Goal: Task Accomplishment & Management: Complete application form

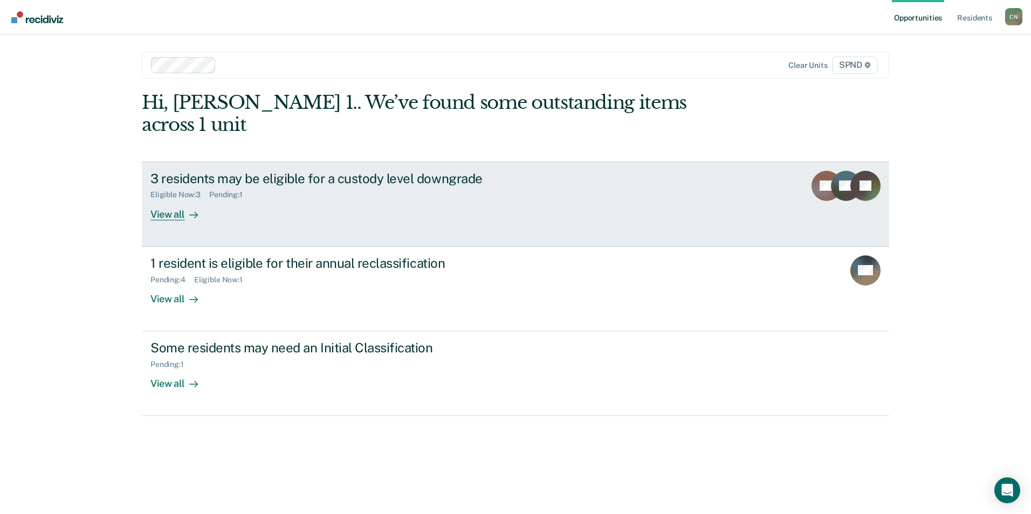
click at [172, 200] on div "View all" at bounding box center [180, 210] width 60 height 21
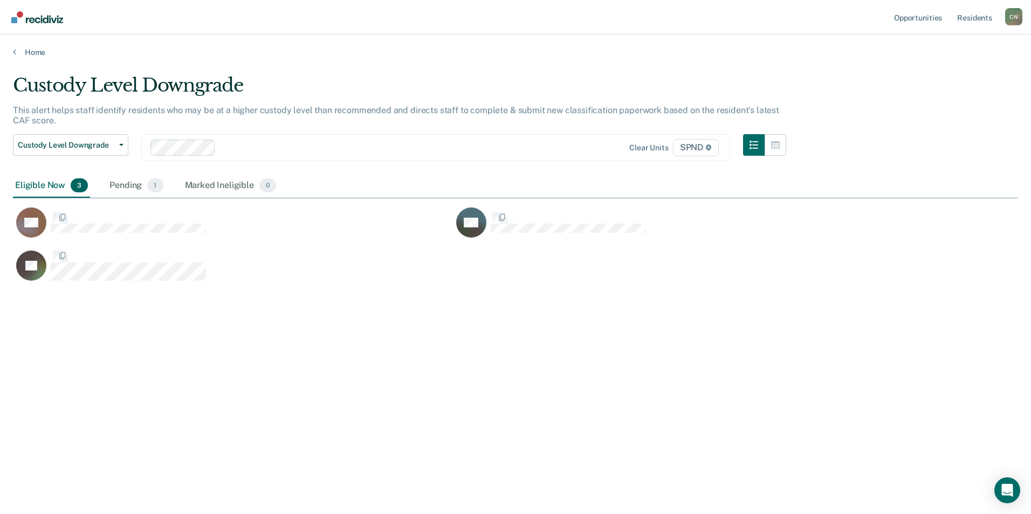
scroll to position [351, 997]
click at [126, 187] on div "Pending 1" at bounding box center [136, 186] width 58 height 24
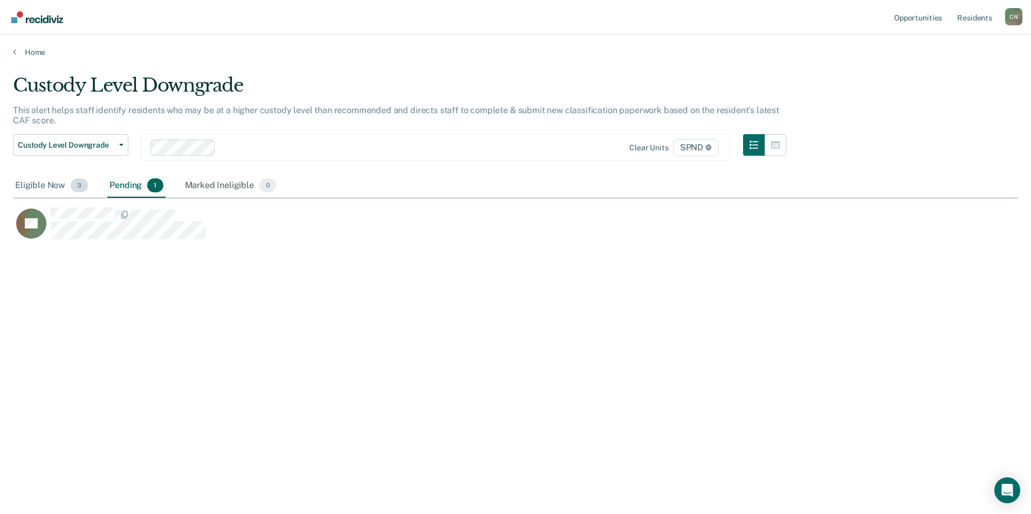
click at [45, 187] on div "Eligible Now 3" at bounding box center [51, 186] width 77 height 24
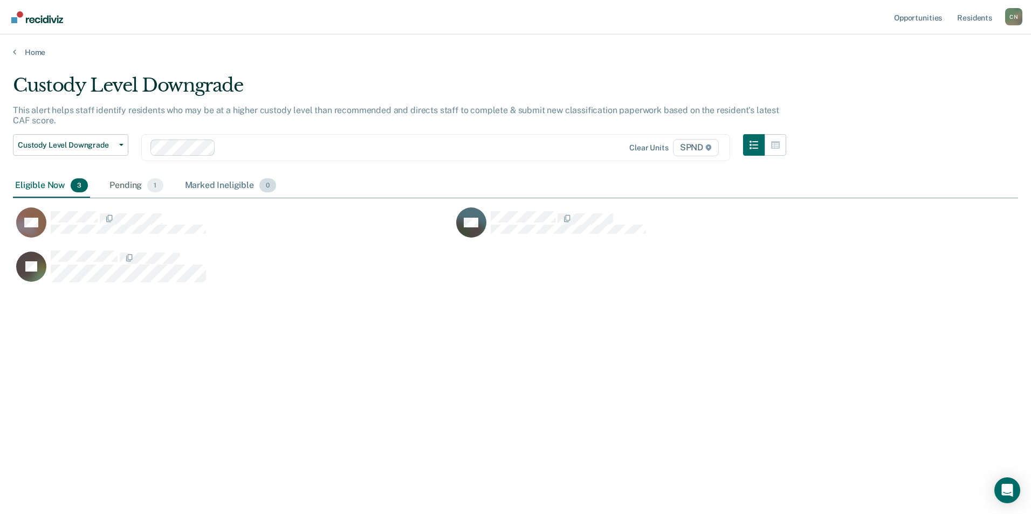
click at [209, 183] on div "Marked Ineligible 0" at bounding box center [231, 186] width 96 height 24
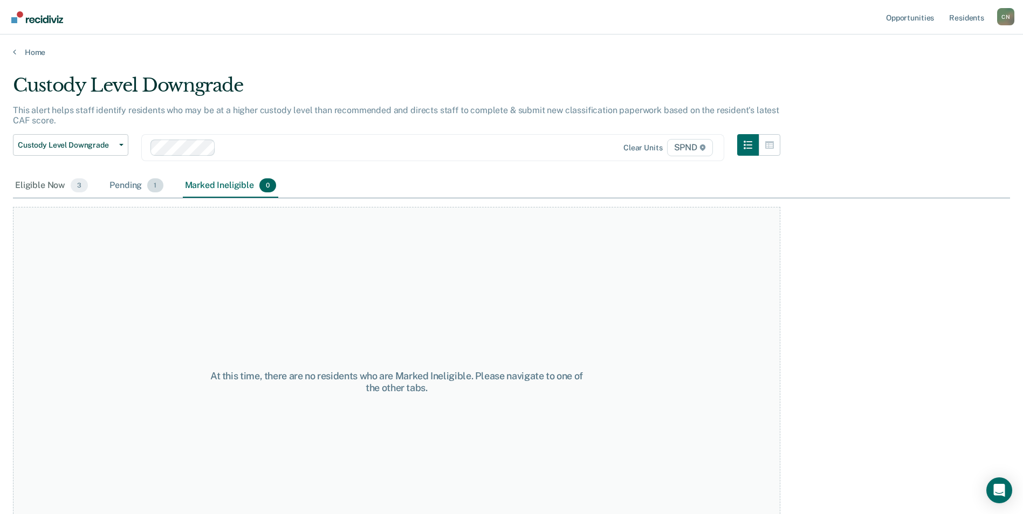
click at [136, 184] on div "Pending 1" at bounding box center [136, 186] width 58 height 24
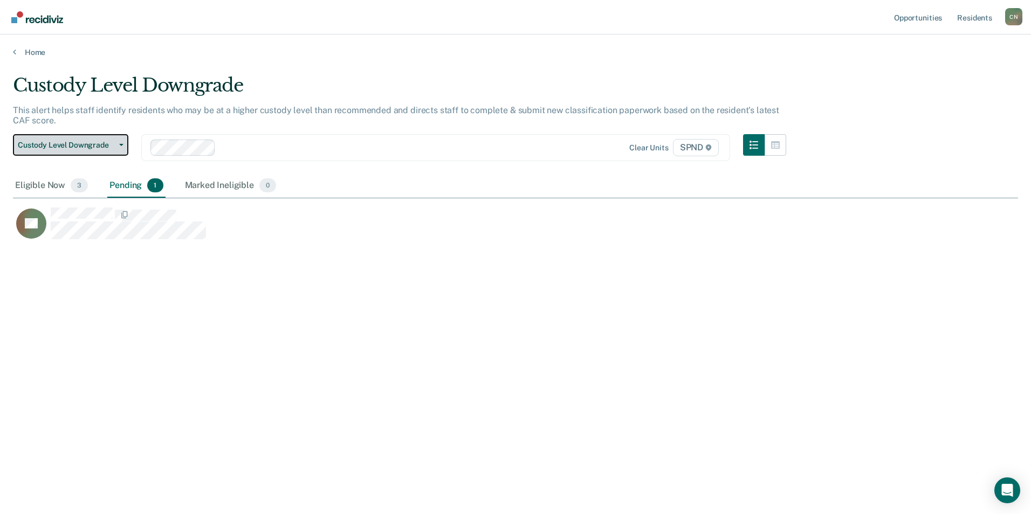
click at [123, 144] on button "Custody Level Downgrade" at bounding box center [70, 145] width 115 height 22
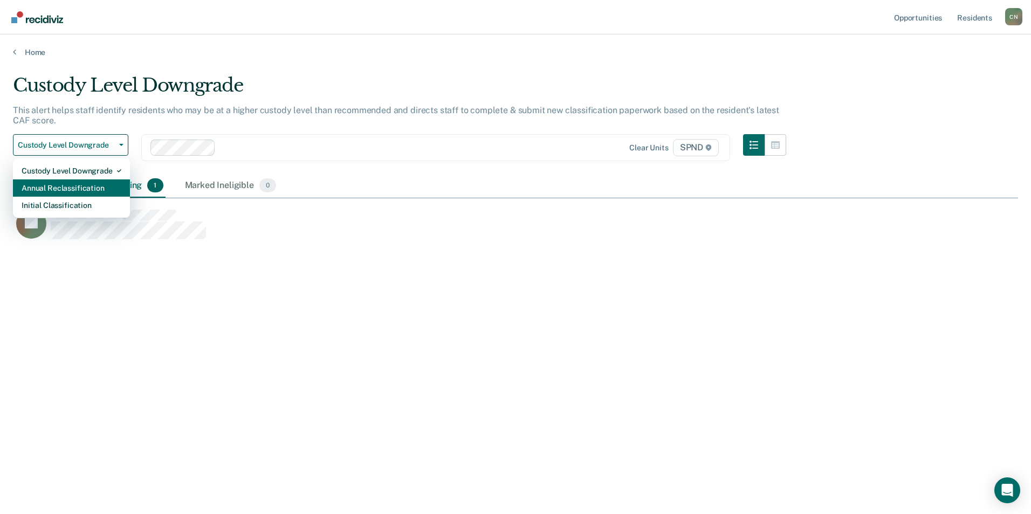
click at [102, 187] on div "Annual Reclassification" at bounding box center [72, 188] width 100 height 17
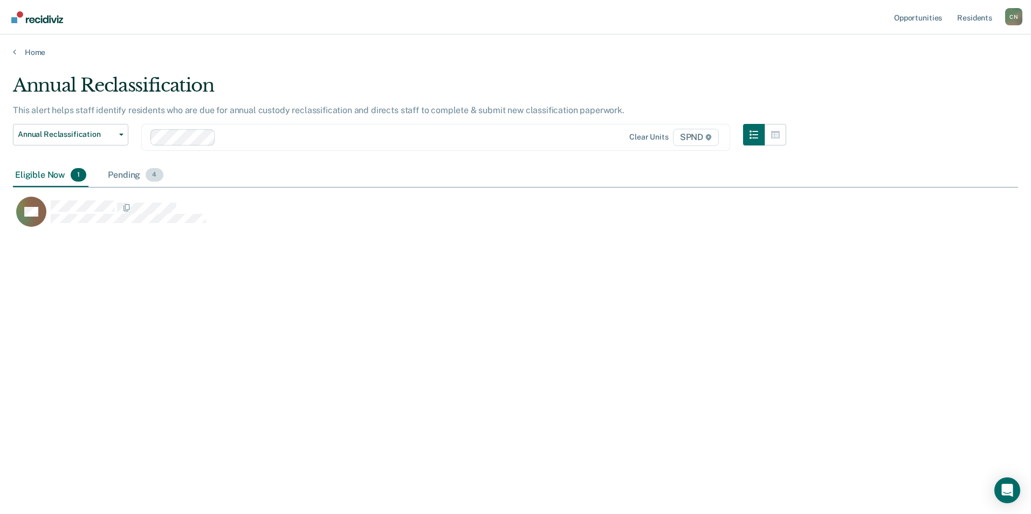
click at [129, 175] on div "Pending 4" at bounding box center [135, 176] width 59 height 24
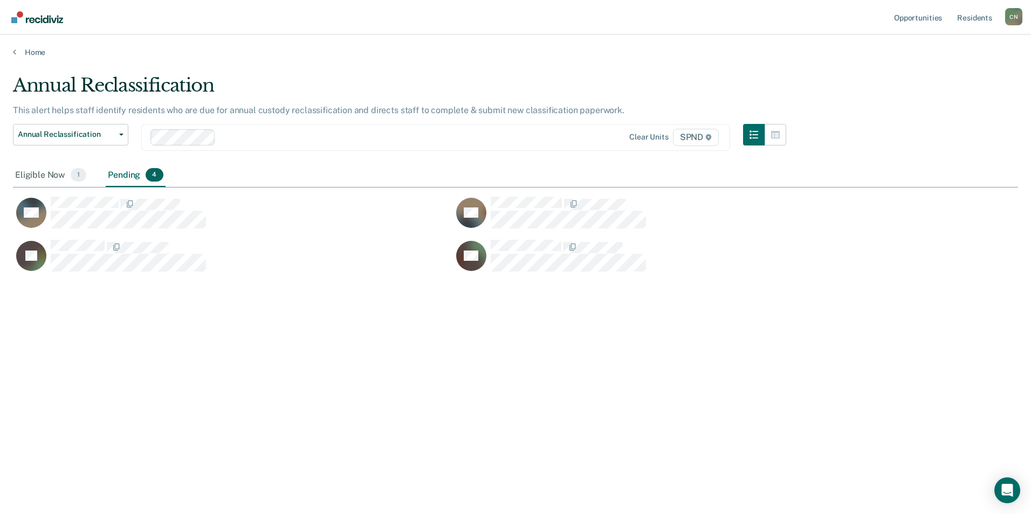
click at [130, 179] on div "Pending 4" at bounding box center [135, 176] width 59 height 24
click at [129, 176] on div "Pending 4" at bounding box center [135, 176] width 59 height 24
click at [121, 129] on button "Annual Reclassification" at bounding box center [70, 135] width 115 height 22
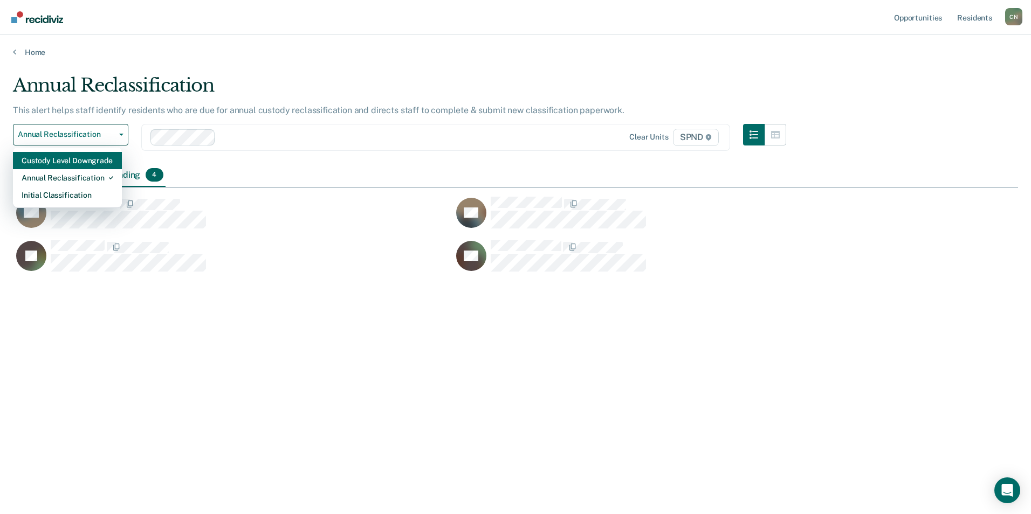
click at [102, 162] on div "Custody Level Downgrade" at bounding box center [68, 160] width 92 height 17
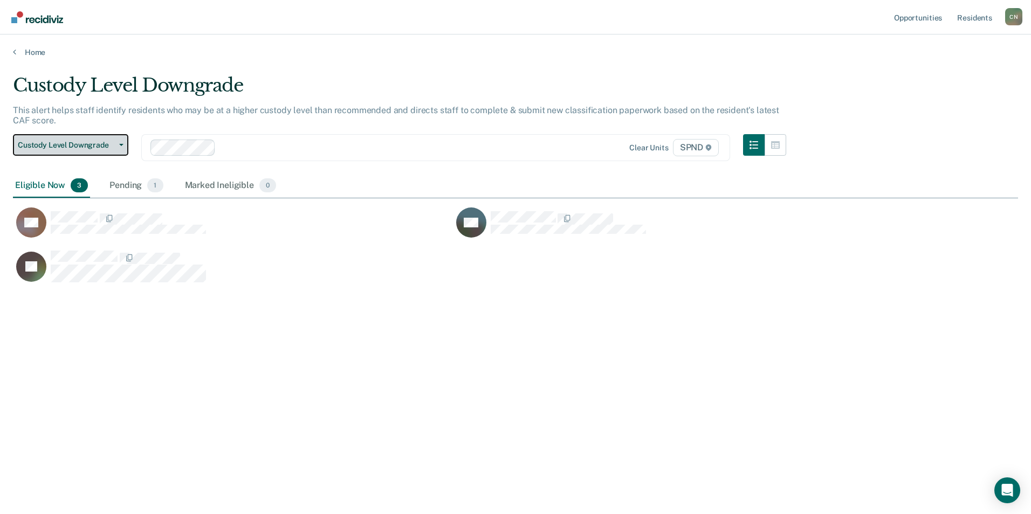
click at [121, 144] on icon "button" at bounding box center [121, 145] width 4 height 2
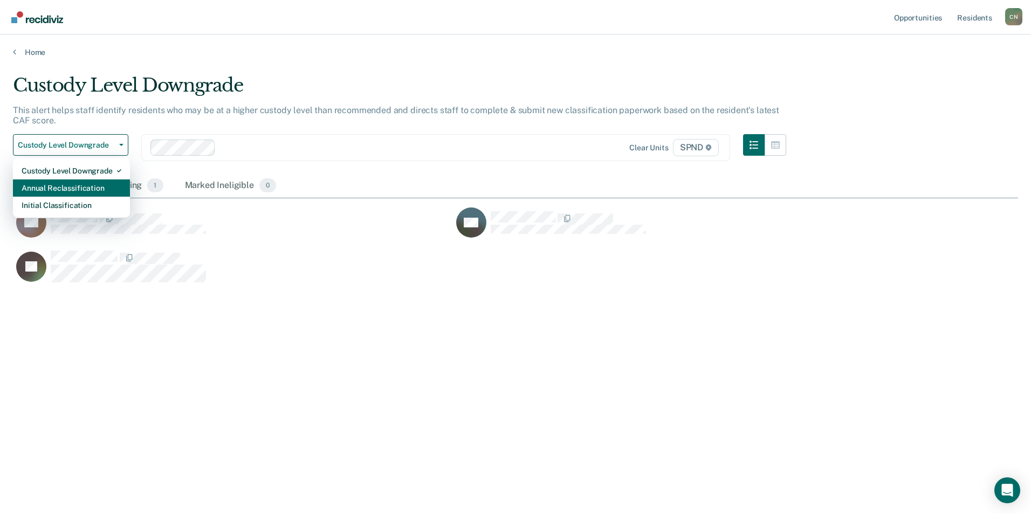
click at [93, 188] on div "Annual Reclassification" at bounding box center [72, 188] width 100 height 17
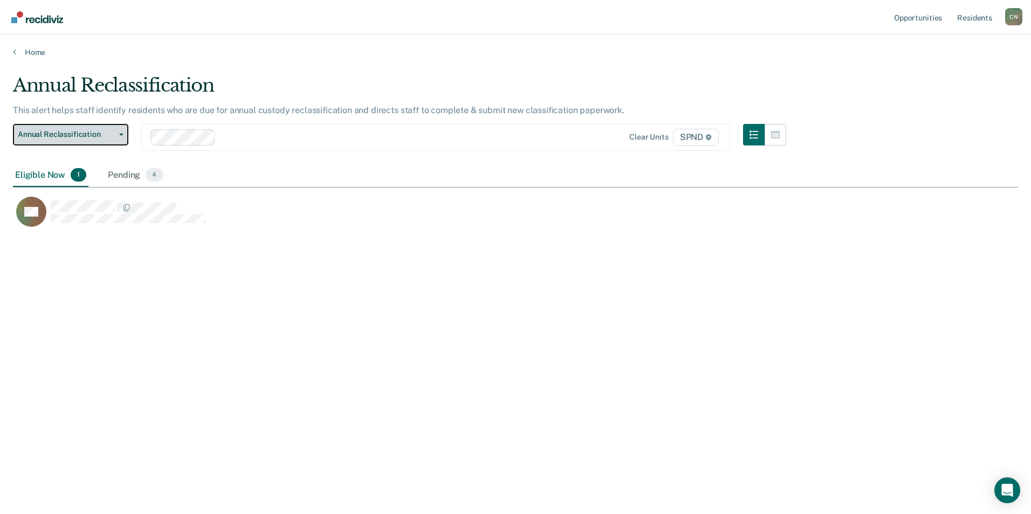
click at [13, 124] on button "Annual Reclassification" at bounding box center [70, 135] width 115 height 22
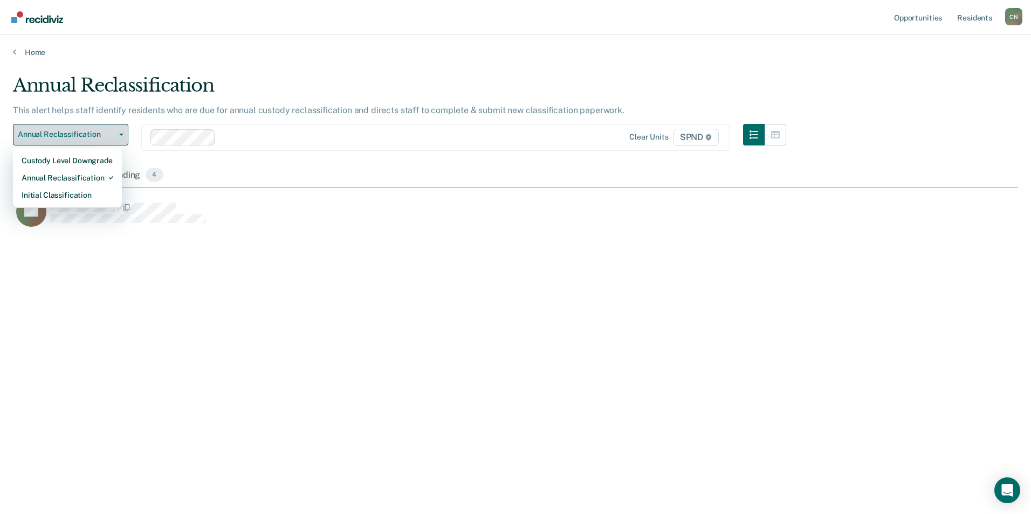
click at [119, 134] on span "button" at bounding box center [119, 135] width 9 height 2
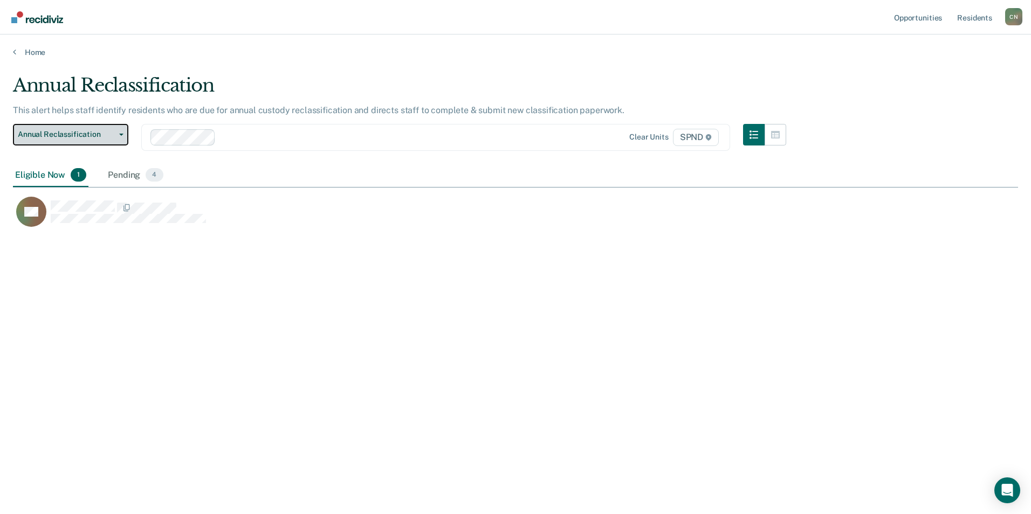
click at [123, 135] on button "Annual Reclassification" at bounding box center [70, 135] width 115 height 22
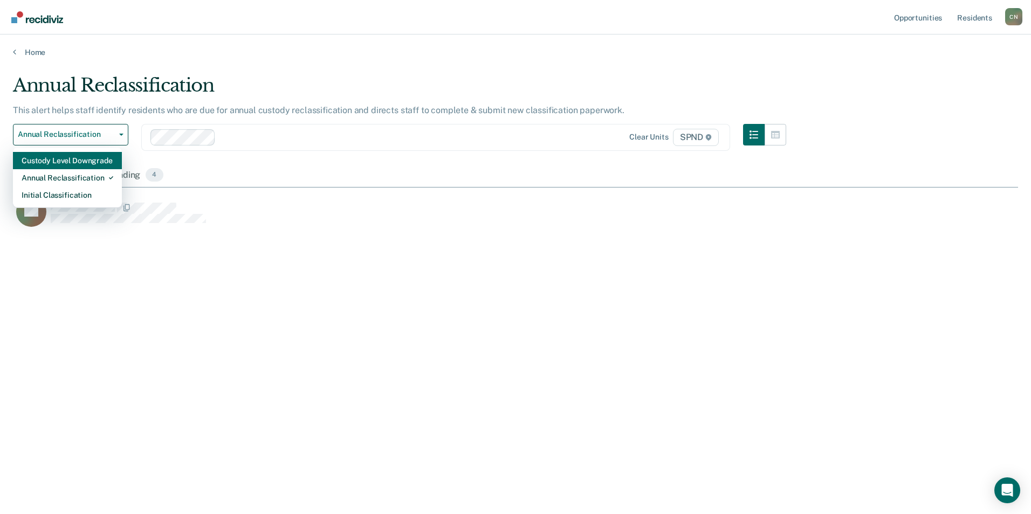
click at [101, 162] on div "Custody Level Downgrade" at bounding box center [68, 160] width 92 height 17
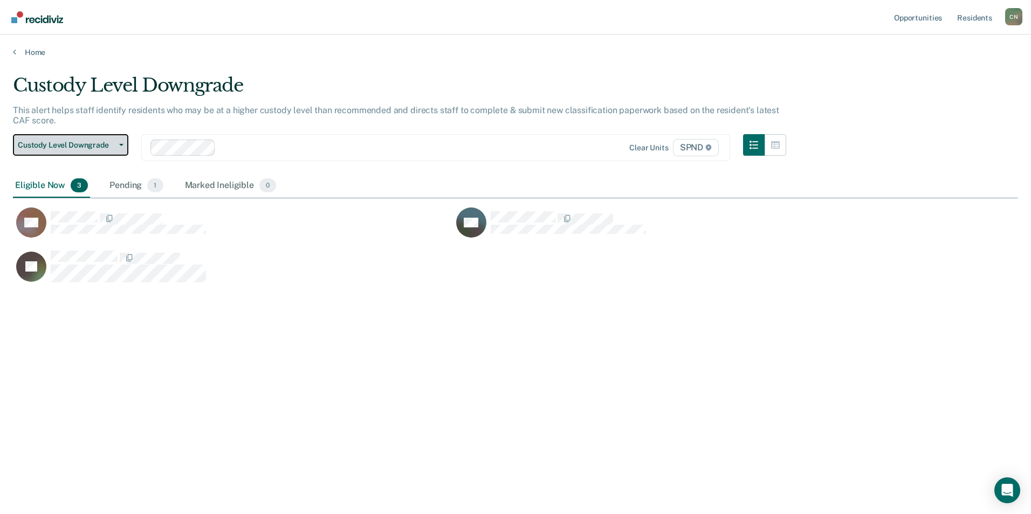
click at [126, 143] on button "Custody Level Downgrade" at bounding box center [70, 145] width 115 height 22
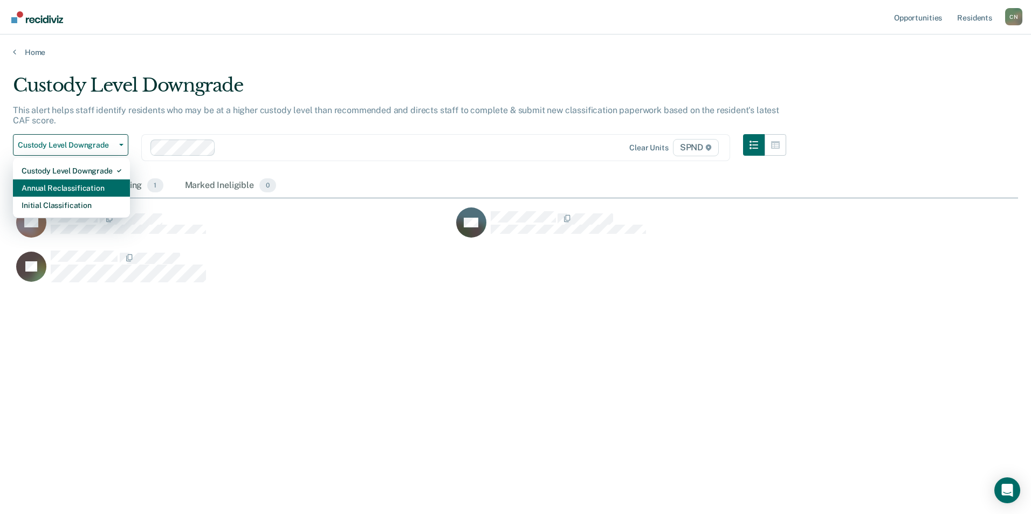
click at [101, 186] on div "Annual Reclassification" at bounding box center [72, 188] width 100 height 17
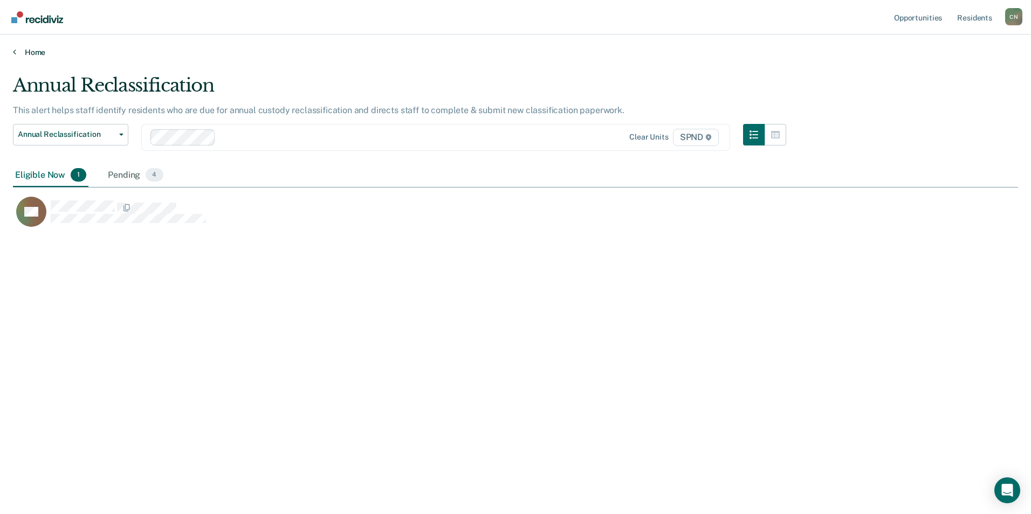
click at [16, 51] on icon at bounding box center [14, 51] width 3 height 9
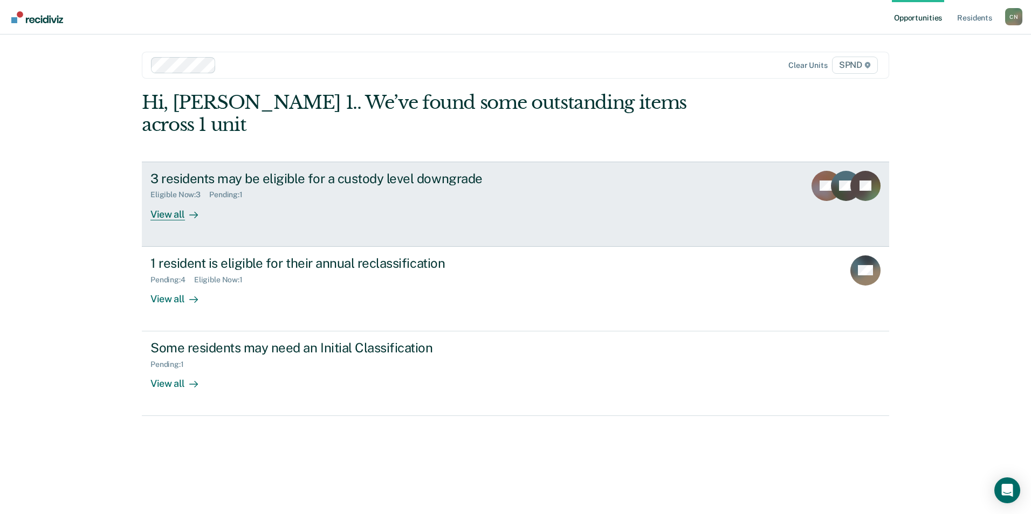
click at [166, 200] on div "View all" at bounding box center [180, 210] width 60 height 21
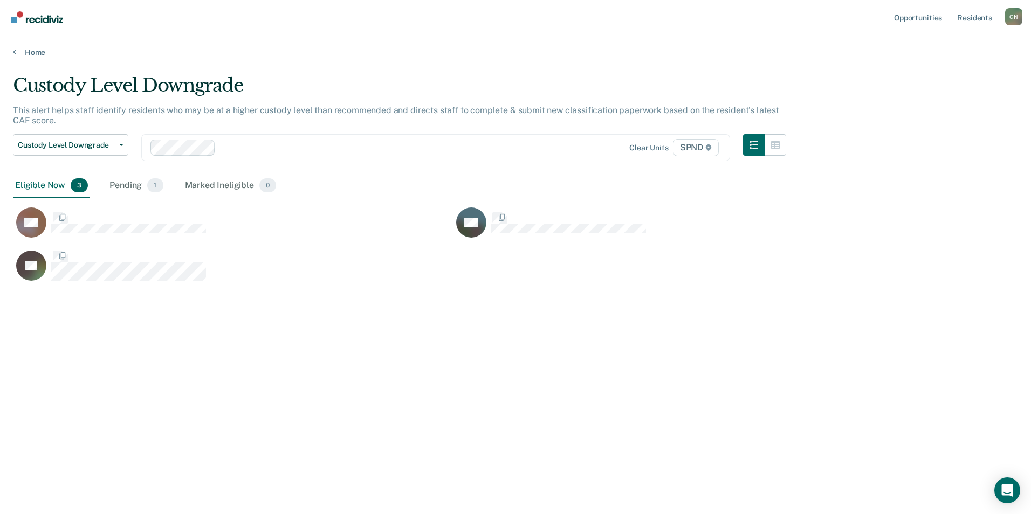
scroll to position [351, 997]
click at [120, 143] on button "Custody Level Downgrade" at bounding box center [70, 145] width 115 height 22
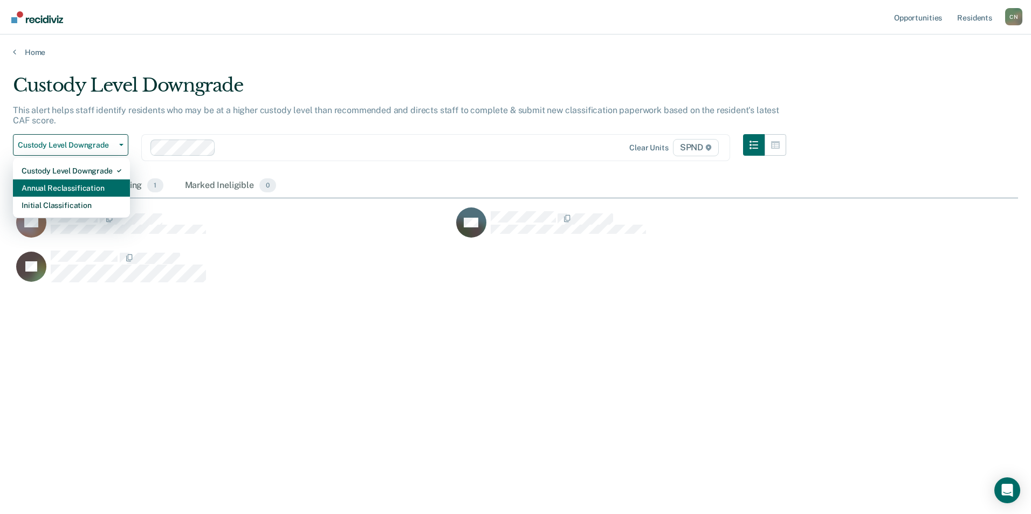
click at [107, 187] on div "Annual Reclassification" at bounding box center [72, 188] width 100 height 17
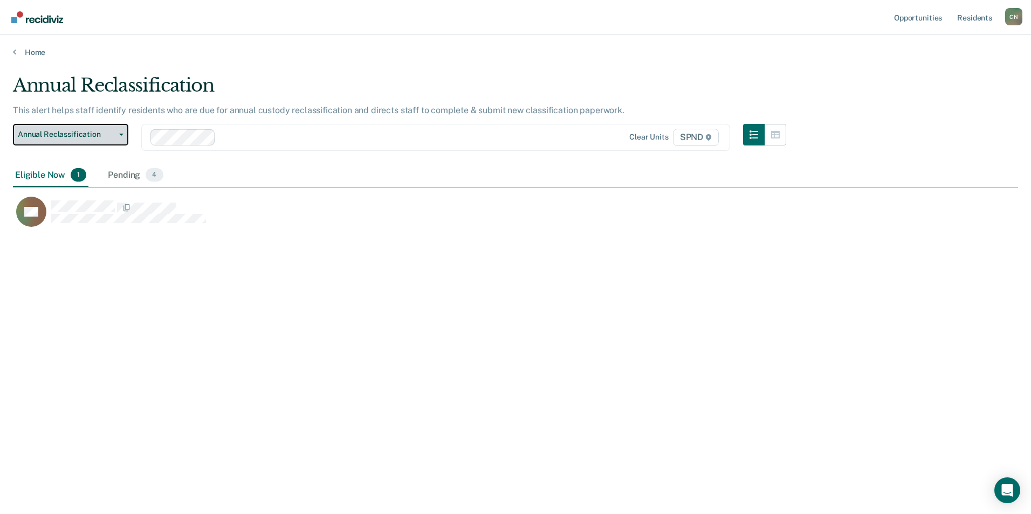
click at [126, 132] on button "Annual Reclassification" at bounding box center [70, 135] width 115 height 22
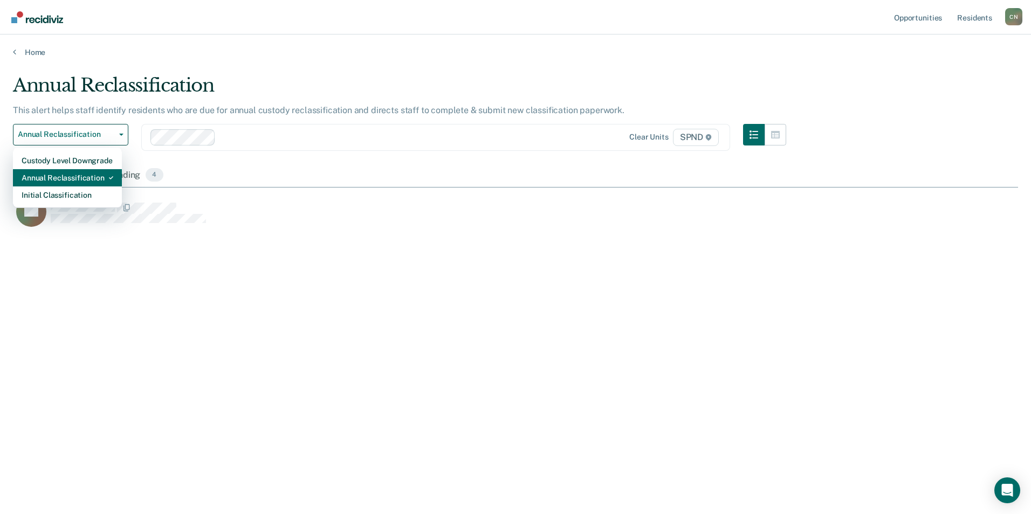
click at [94, 176] on div "Annual Reclassification" at bounding box center [68, 177] width 92 height 17
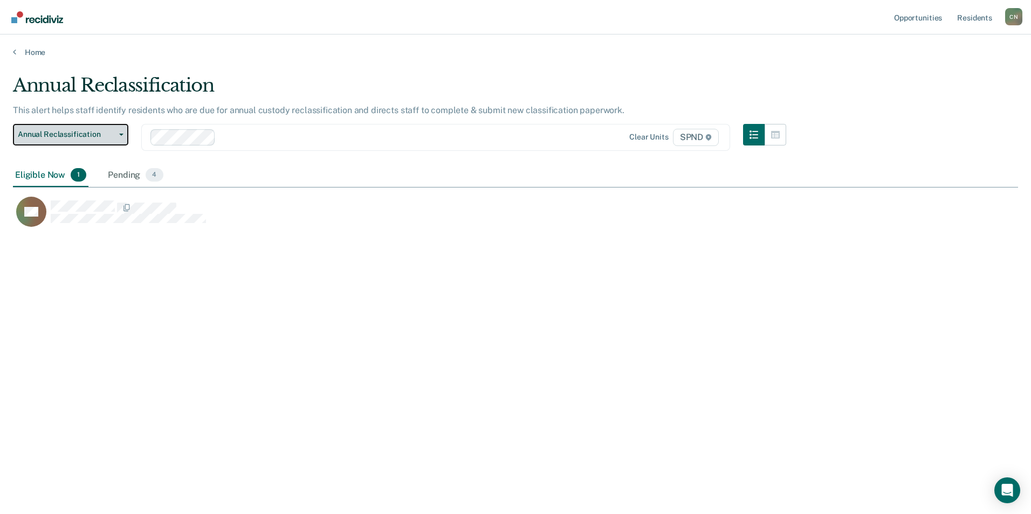
click at [120, 135] on icon "button" at bounding box center [121, 135] width 4 height 2
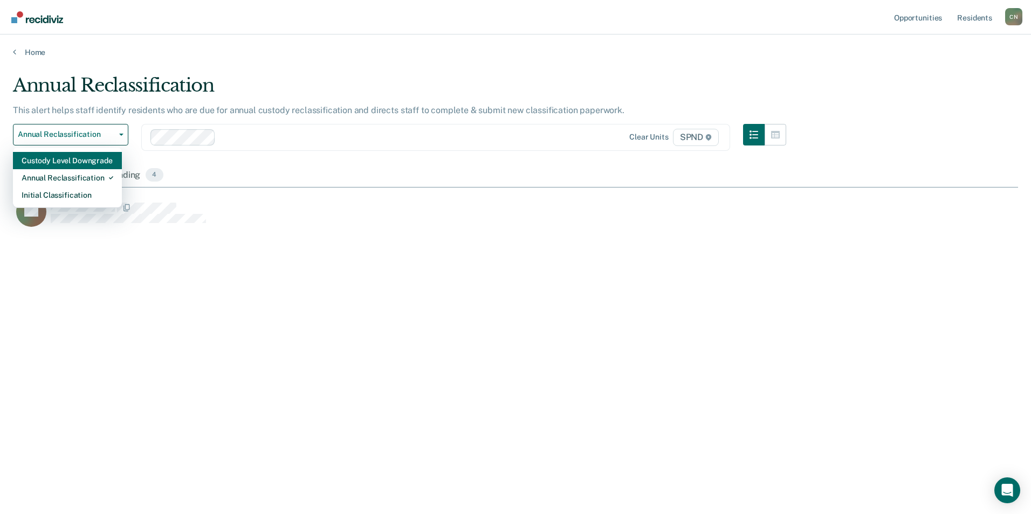
click at [96, 161] on div "Custody Level Downgrade" at bounding box center [68, 160] width 92 height 17
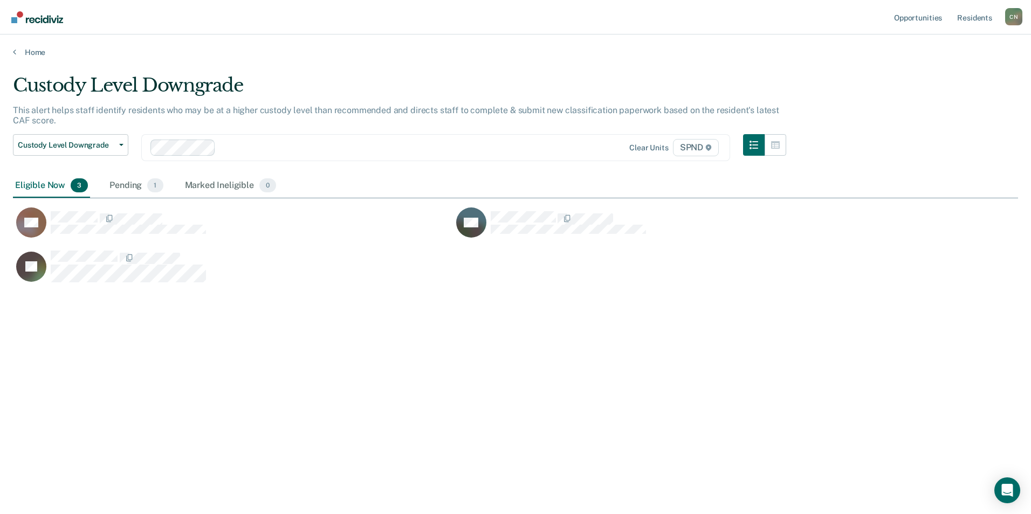
click at [44, 187] on div "Eligible Now 3" at bounding box center [51, 186] width 77 height 24
click at [121, 144] on icon "button" at bounding box center [121, 145] width 4 height 2
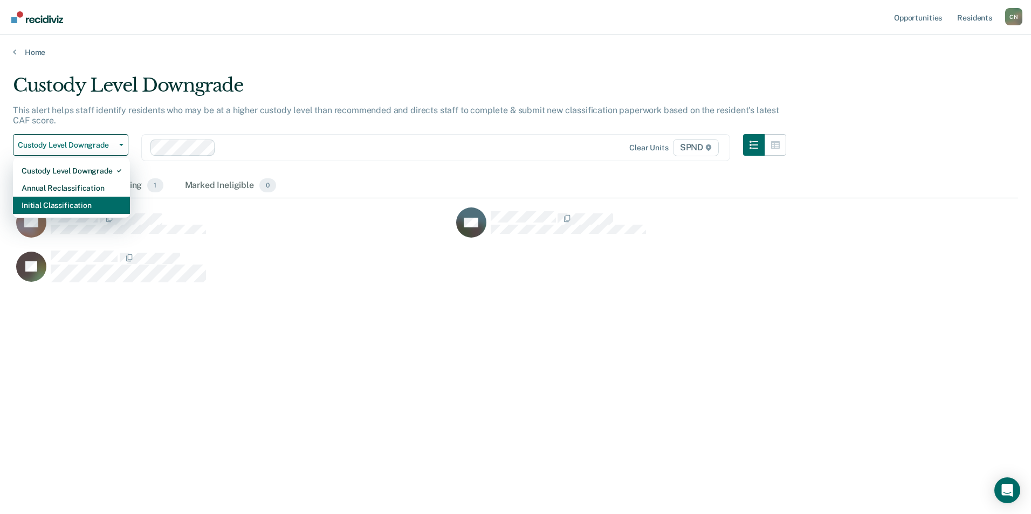
click at [98, 205] on div "Initial Classification" at bounding box center [72, 205] width 100 height 17
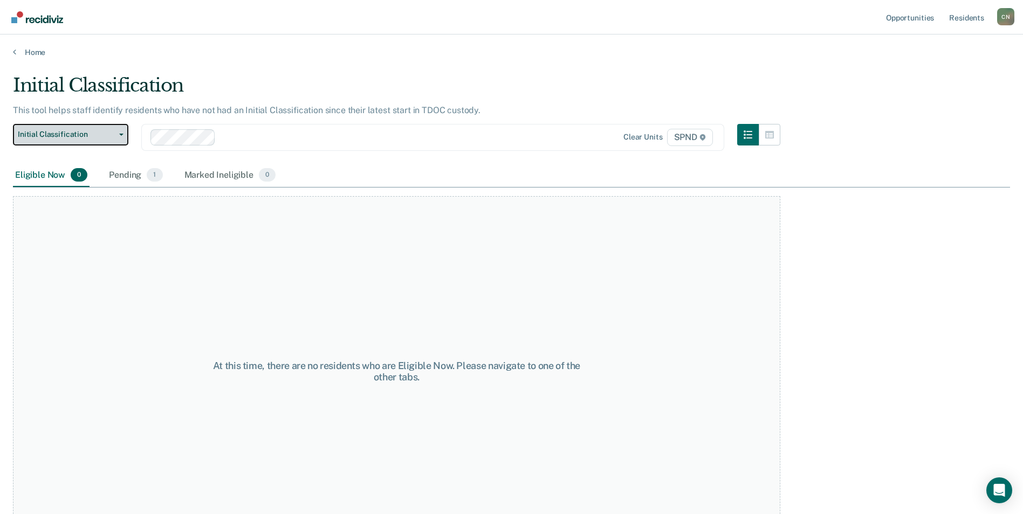
click at [121, 132] on button "Initial Classification" at bounding box center [70, 135] width 115 height 22
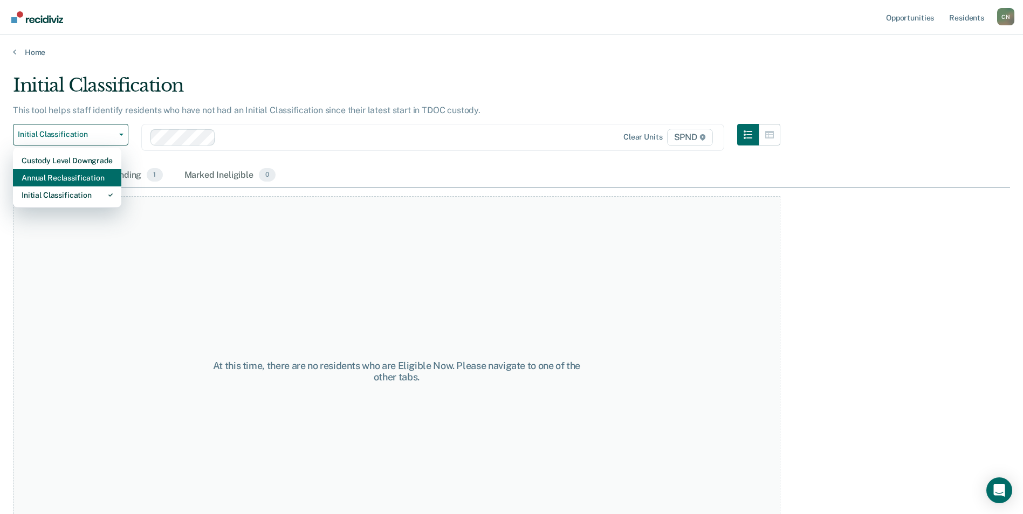
click at [97, 176] on div "Annual Reclassification" at bounding box center [67, 177] width 91 height 17
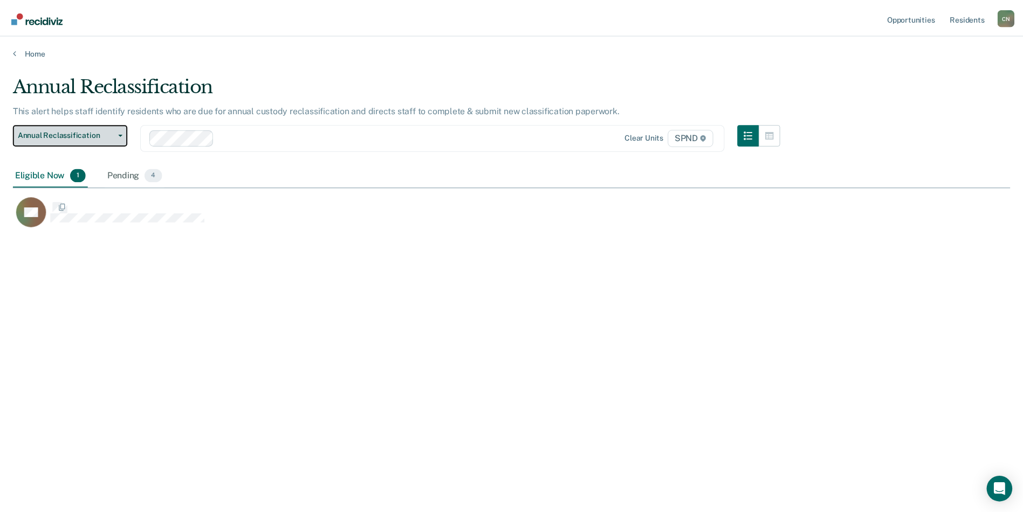
scroll to position [351, 997]
click at [119, 136] on button "Annual Reclassification" at bounding box center [70, 135] width 115 height 22
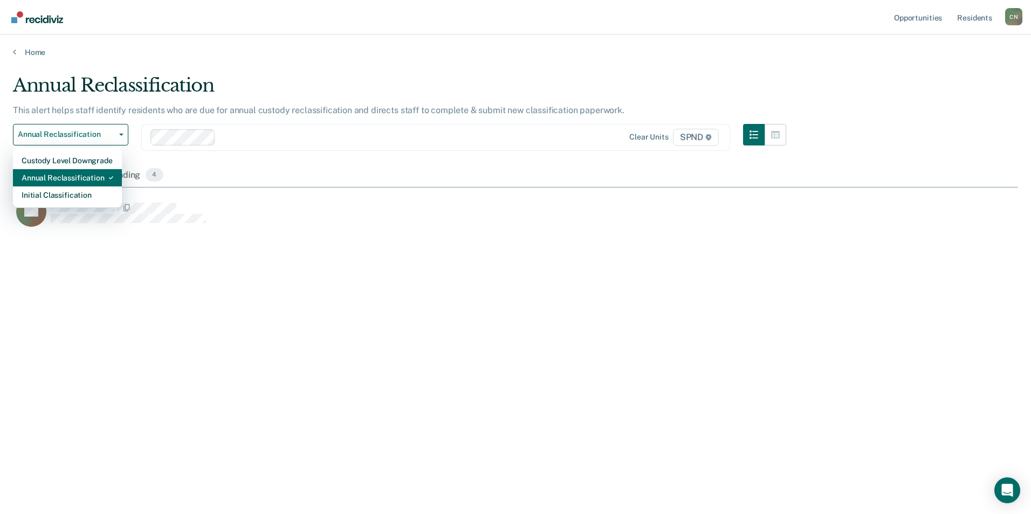
click at [99, 175] on div "Annual Reclassification" at bounding box center [68, 177] width 92 height 17
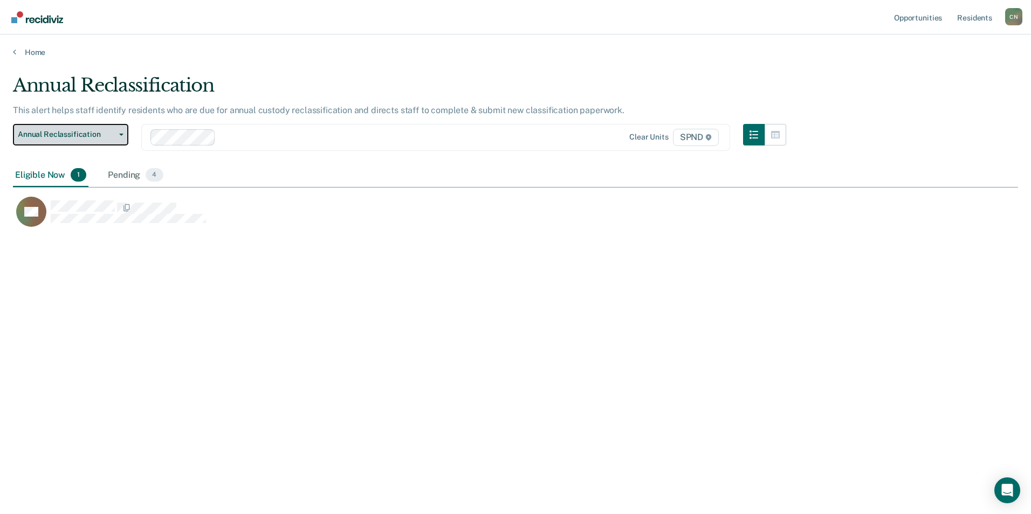
click at [119, 134] on icon "button" at bounding box center [121, 135] width 4 height 2
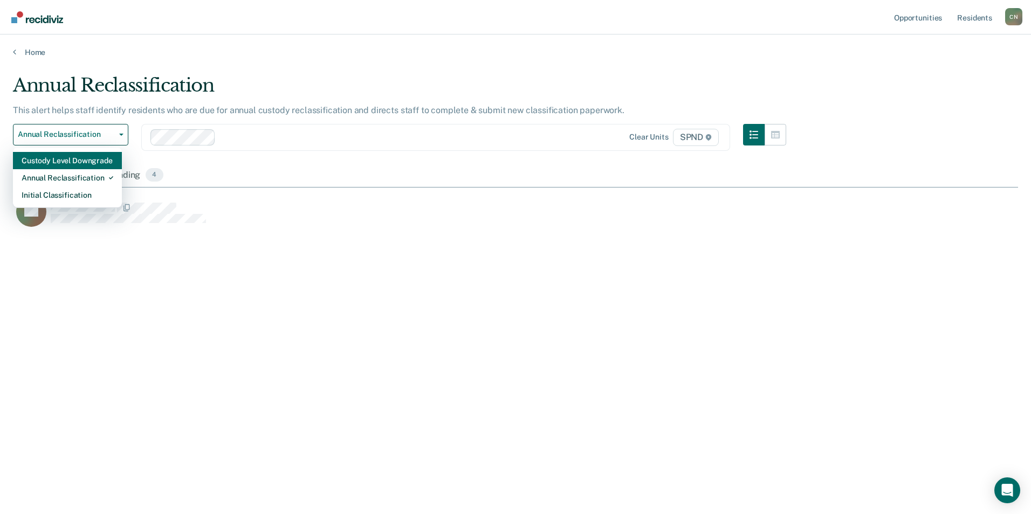
click at [105, 159] on div "Custody Level Downgrade" at bounding box center [68, 160] width 92 height 17
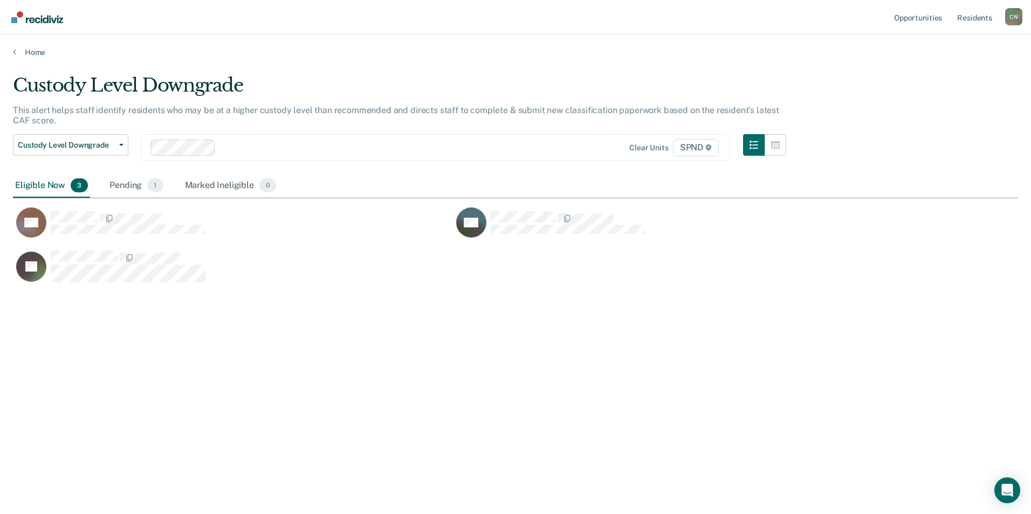
click at [44, 183] on div "Eligible Now 3" at bounding box center [51, 186] width 77 height 24
click at [119, 145] on icon "button" at bounding box center [121, 145] width 4 height 2
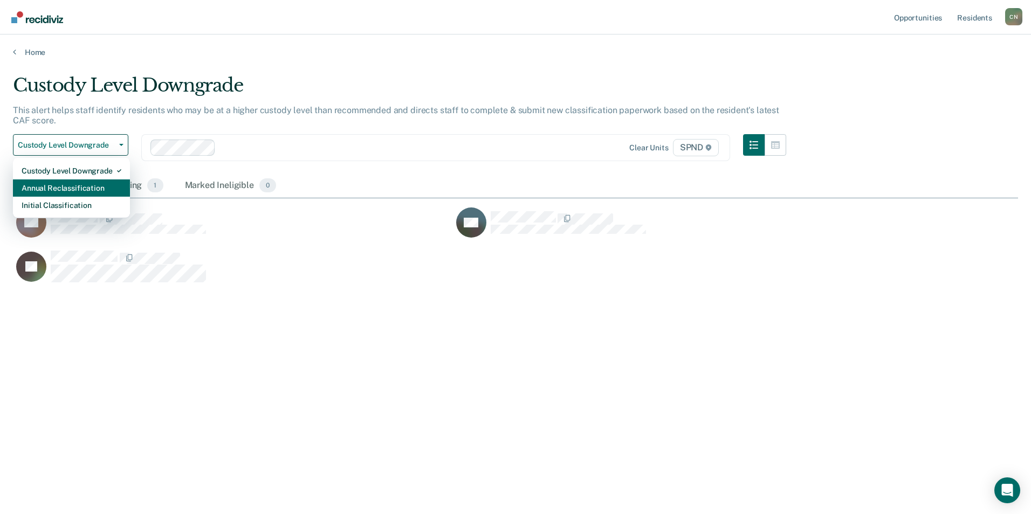
click at [98, 185] on div "Annual Reclassification" at bounding box center [72, 188] width 100 height 17
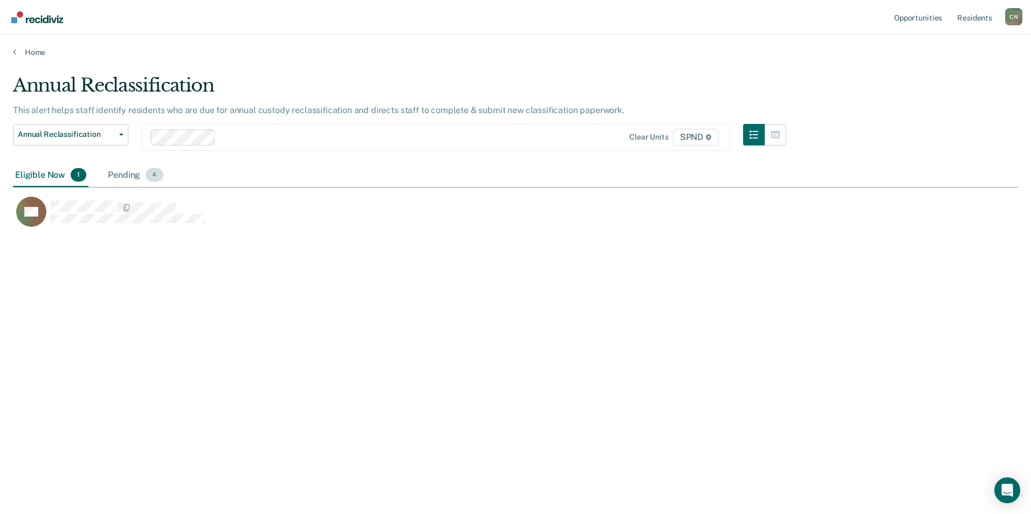
click at [116, 174] on div "Pending 4" at bounding box center [135, 176] width 59 height 24
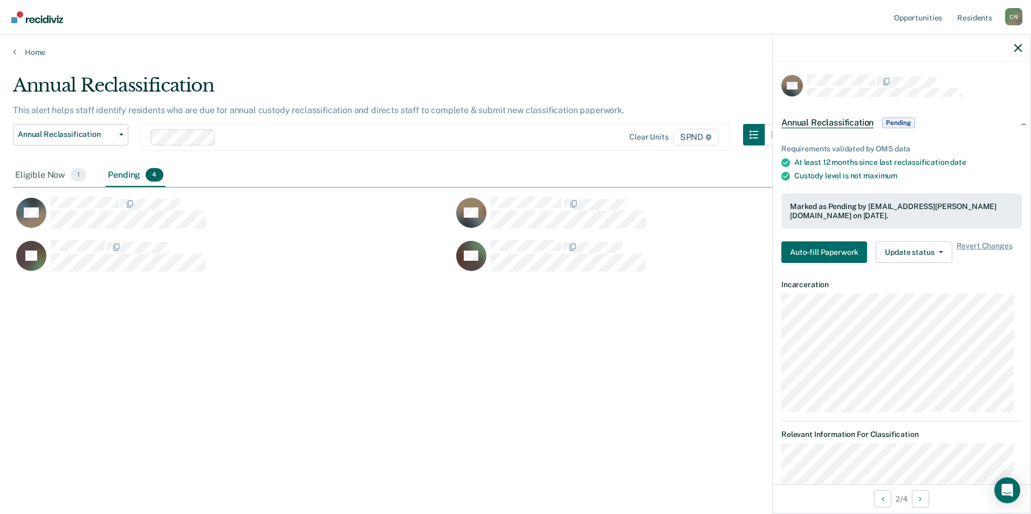
click at [620, 305] on div "Annual Reclassification This alert helps staff identify residents who are due f…" at bounding box center [515, 253] width 1005 height 359
click at [125, 177] on div "Pending 4" at bounding box center [135, 176] width 59 height 24
click at [121, 132] on button "Annual Reclassification" at bounding box center [70, 135] width 115 height 22
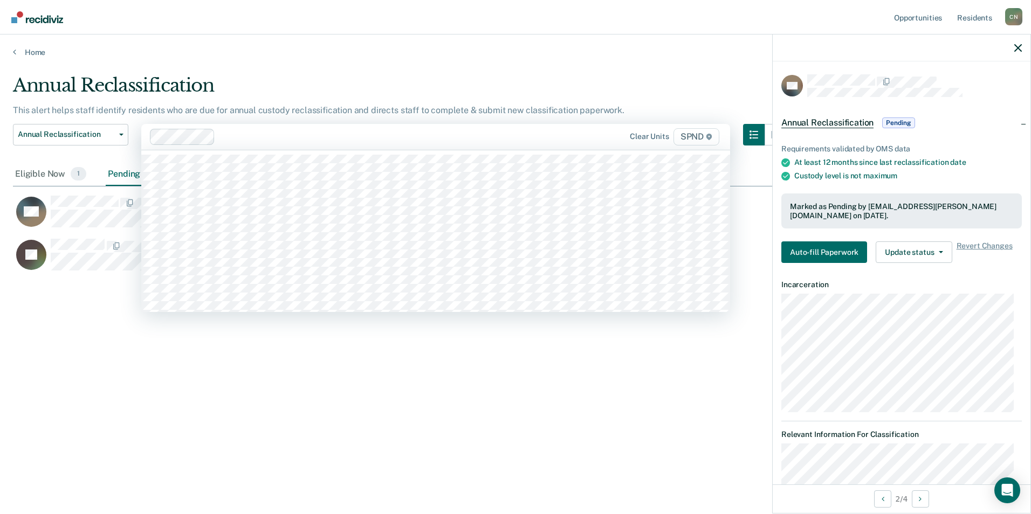
click at [258, 149] on div "Clear units SPND" at bounding box center [435, 137] width 589 height 26
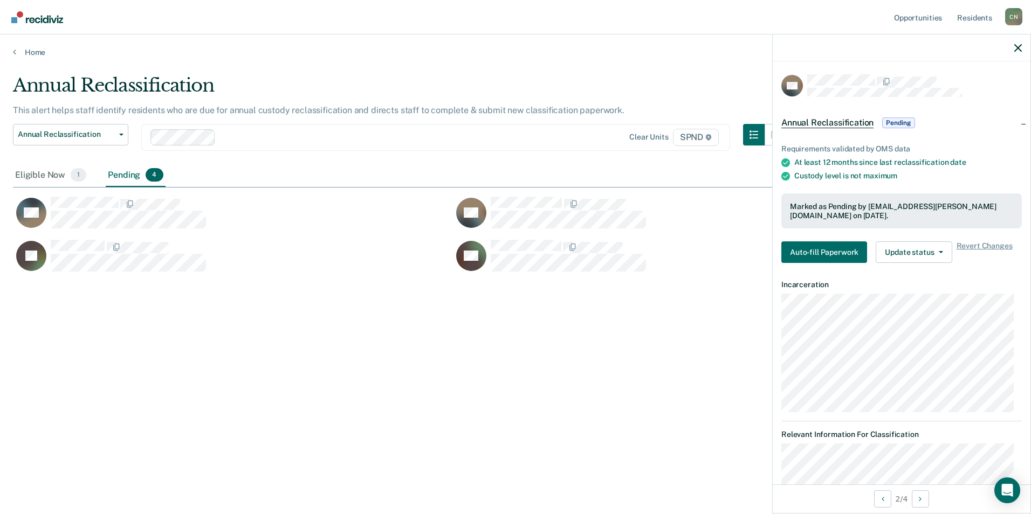
click at [321, 403] on div "Annual Reclassification This alert helps staff identify residents who are due f…" at bounding box center [515, 253] width 1005 height 359
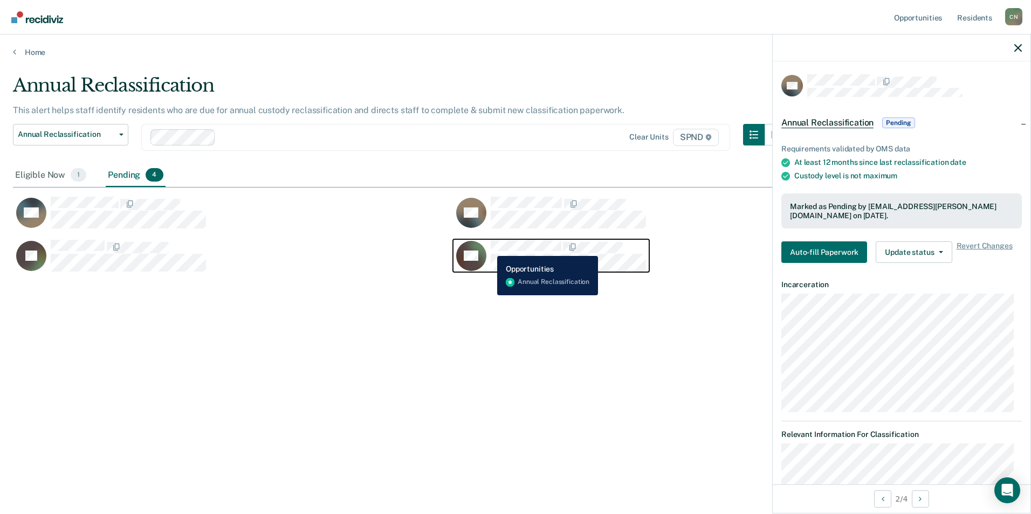
click at [489, 248] on div "CH" at bounding box center [551, 256] width 190 height 32
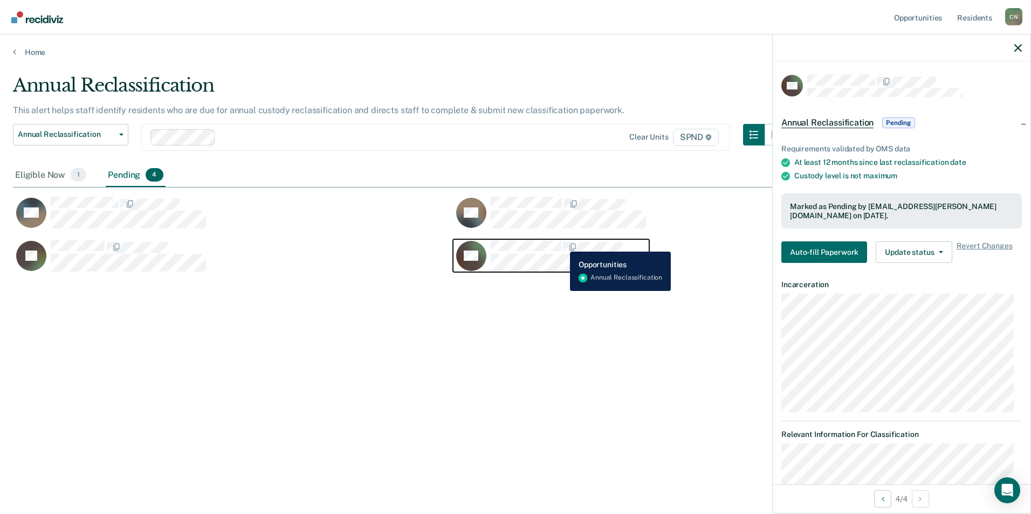
click at [562, 244] on span "CaseloadOpportunityCell-00108292" at bounding box center [562, 247] width 2 height 11
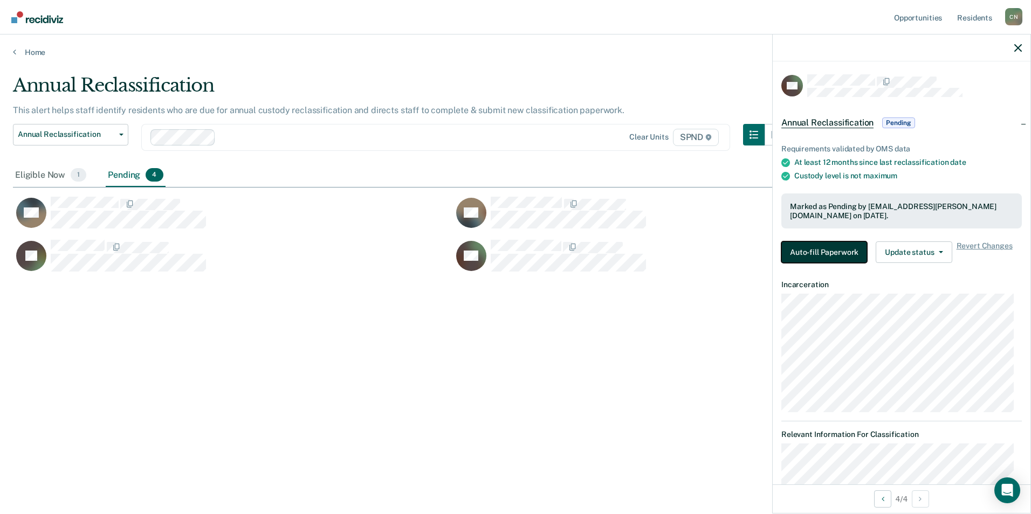
click at [841, 251] on button "Auto-fill Paperwork" at bounding box center [824, 253] width 86 height 22
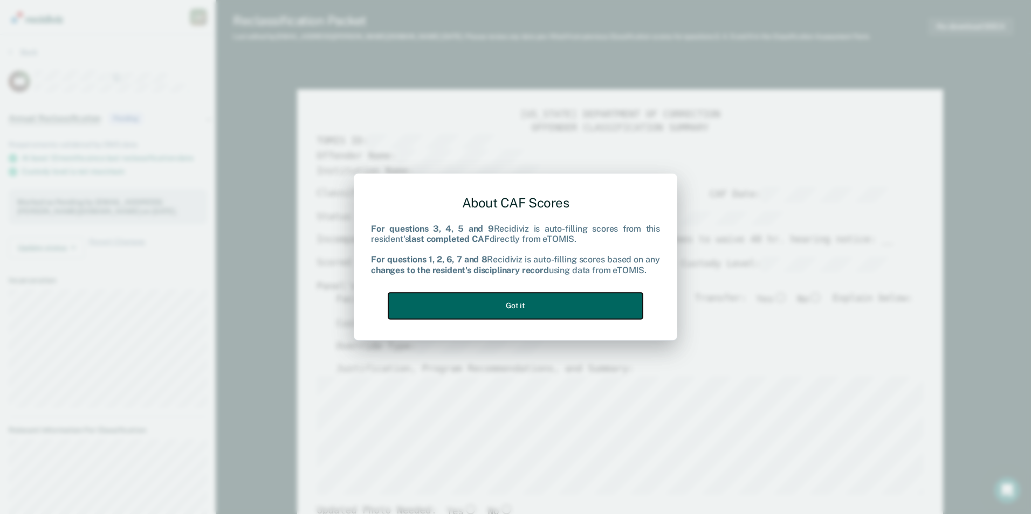
click at [527, 300] on button "Got it" at bounding box center [515, 306] width 255 height 26
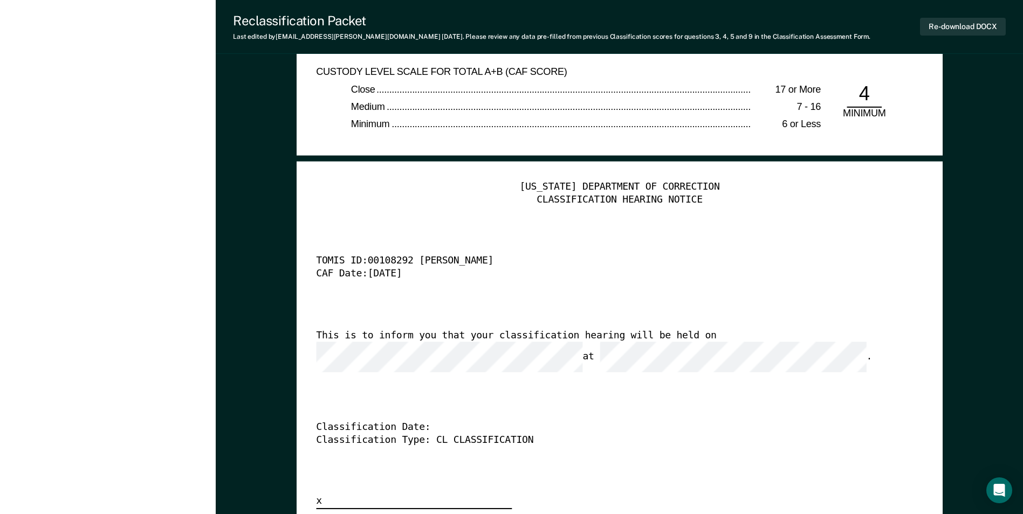
scroll to position [2588, 0]
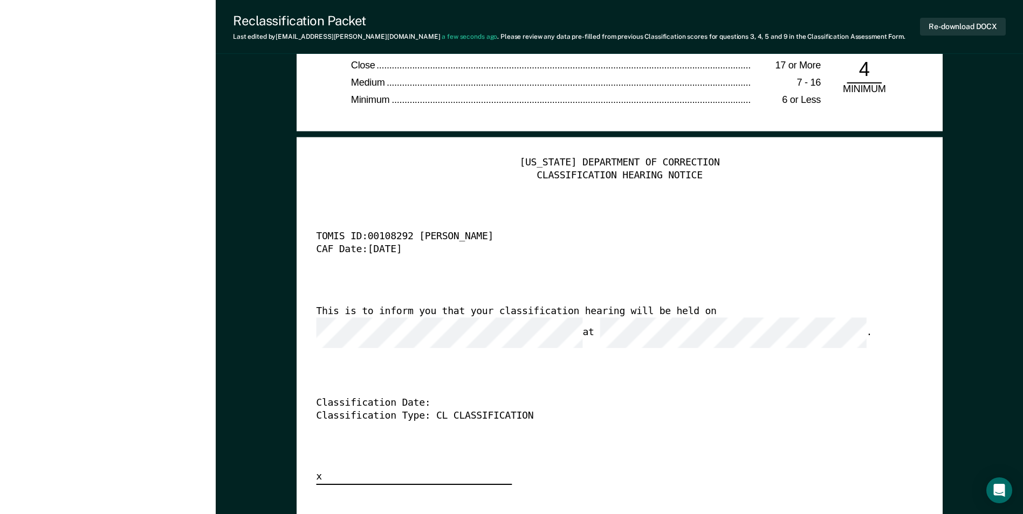
click at [406, 339] on div "TENNESSEE DEPARTMENT OF CORRECTION CLASSIFICATION HEARING NOTICE TOMIS ID: 0010…" at bounding box center [619, 321] width 607 height 328
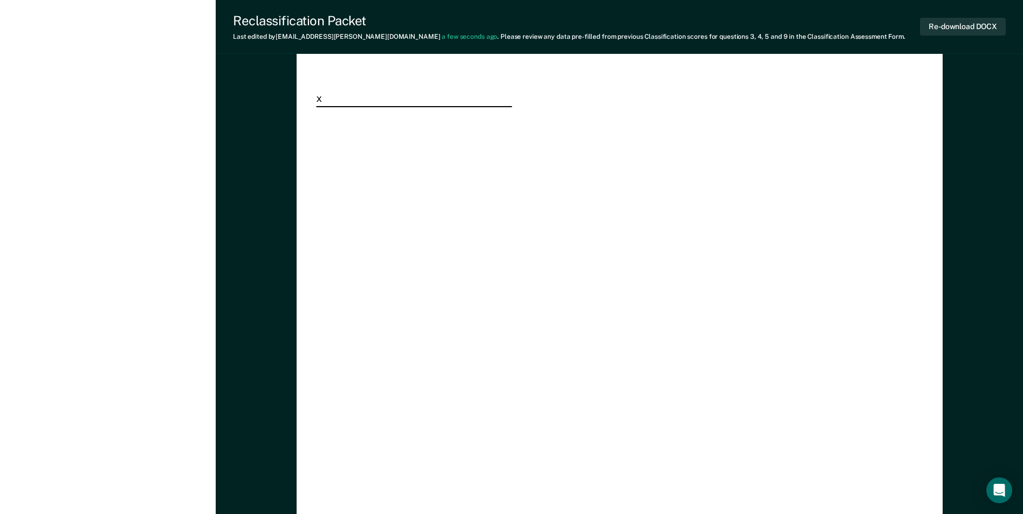
scroll to position [2760, 0]
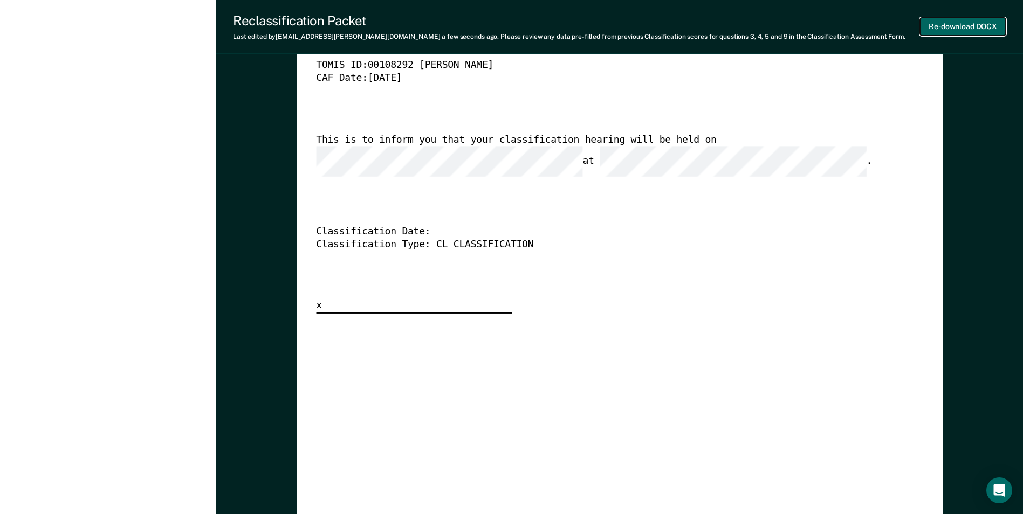
click at [969, 28] on button "Re-download DOCX" at bounding box center [963, 27] width 86 height 18
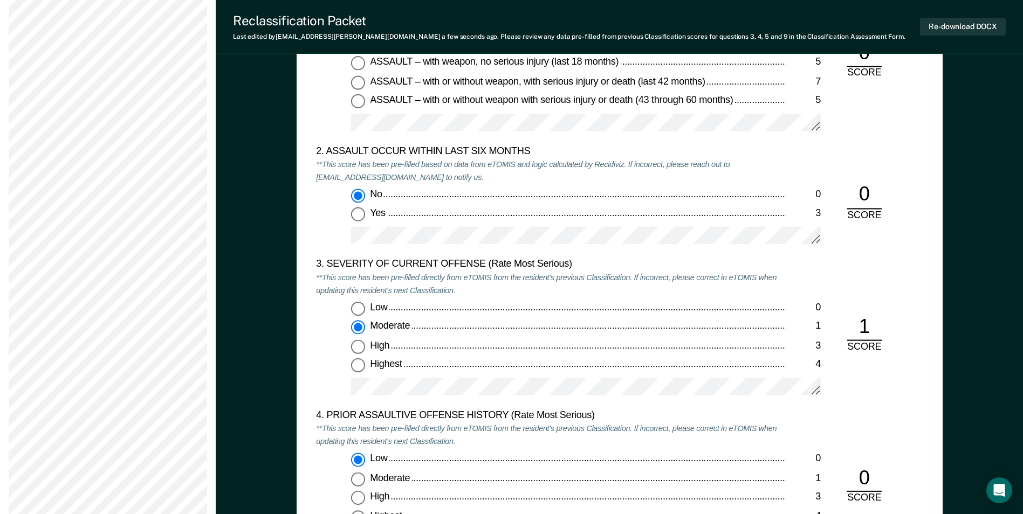
scroll to position [1186, 0]
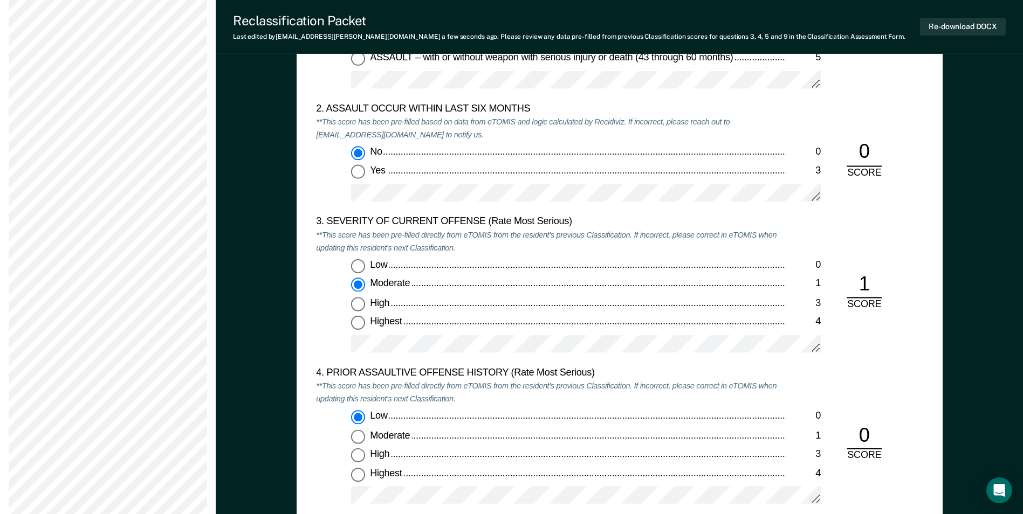
click at [305, 302] on div "TENNESSEE DEPARTMENT OF CORRECTION CLASSIFICATION CUSTODY ASSESSMENT INSTITUTIO…" at bounding box center [620, 179] width 646 height 858
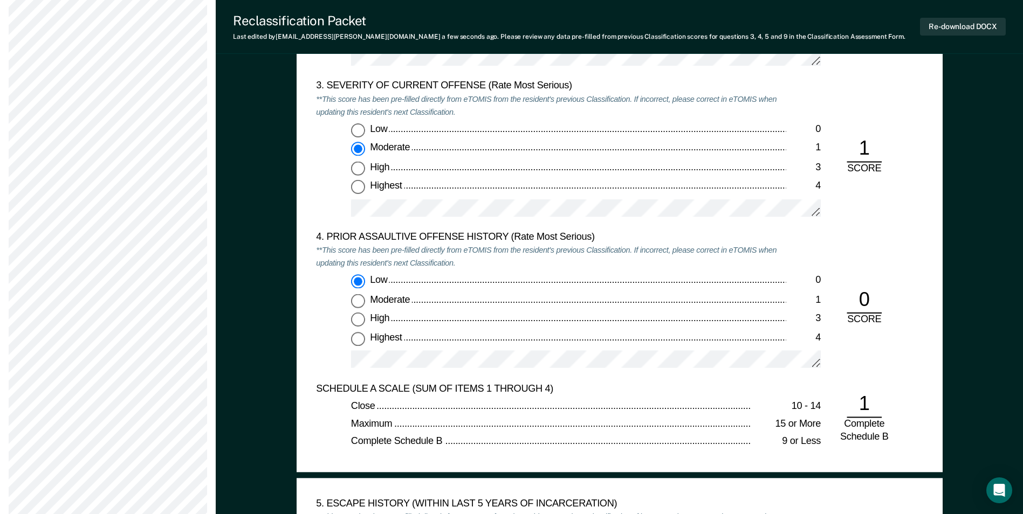
scroll to position [1348, 0]
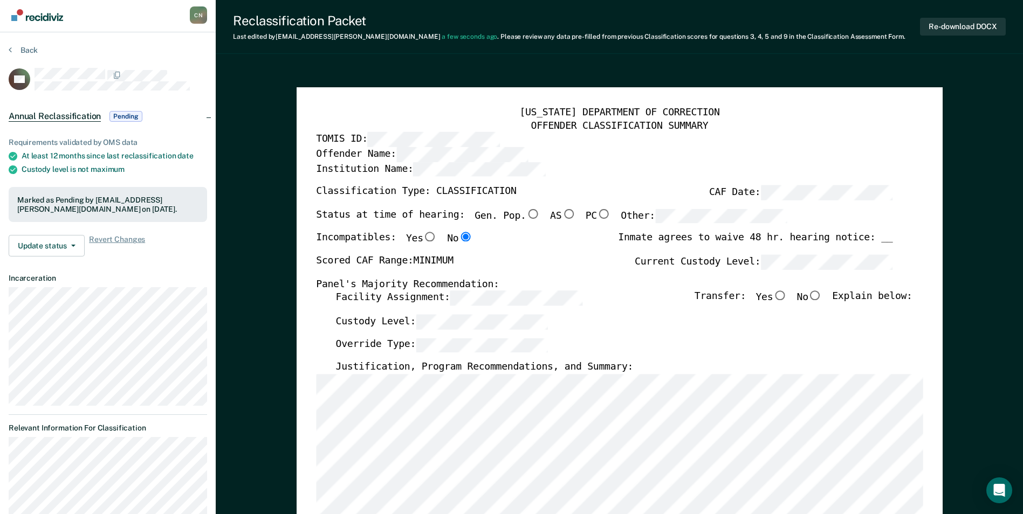
scroll to position [0, 0]
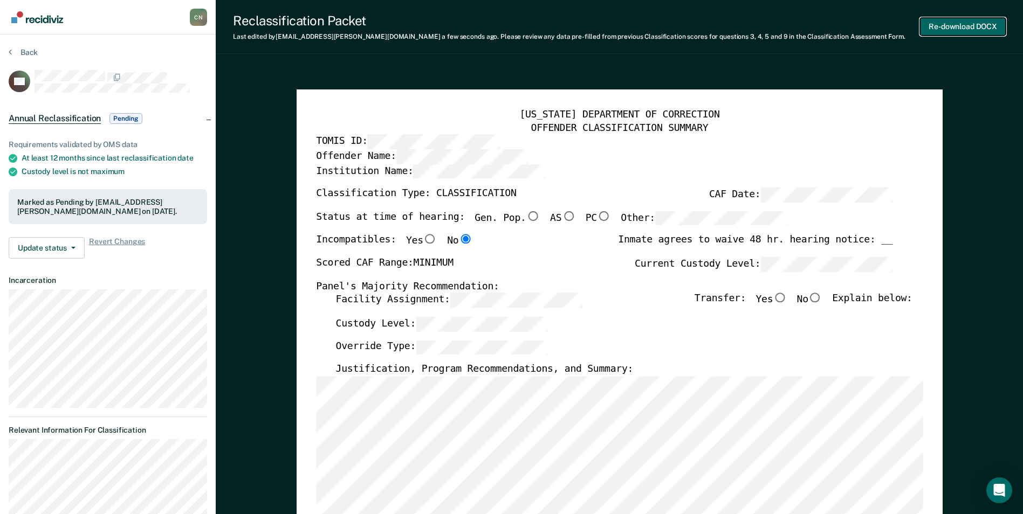
click at [953, 30] on button "Re-download DOCX" at bounding box center [963, 27] width 86 height 18
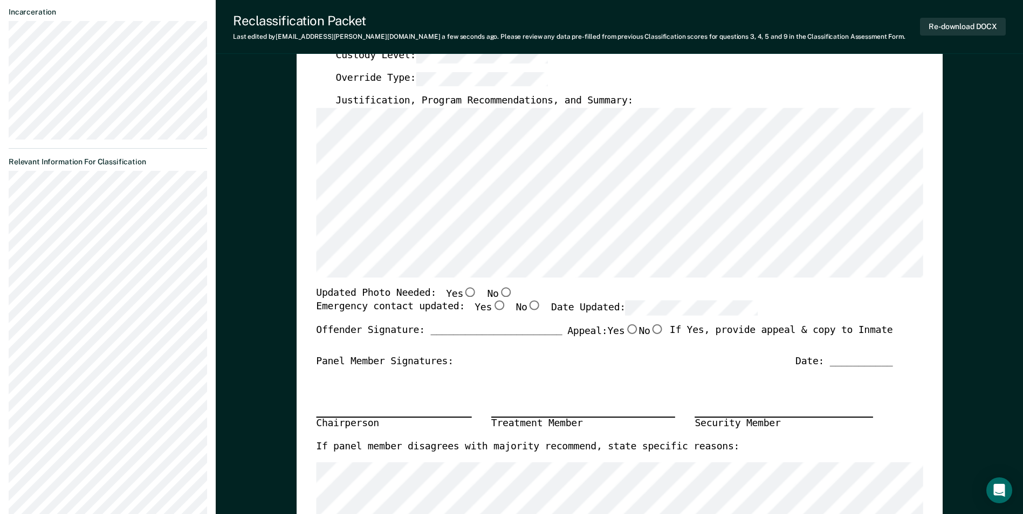
scroll to position [270, 0]
click at [498, 293] on input "No" at bounding box center [505, 291] width 14 height 10
type textarea "x"
radio input "true"
click at [492, 305] on input "Yes" at bounding box center [499, 305] width 14 height 10
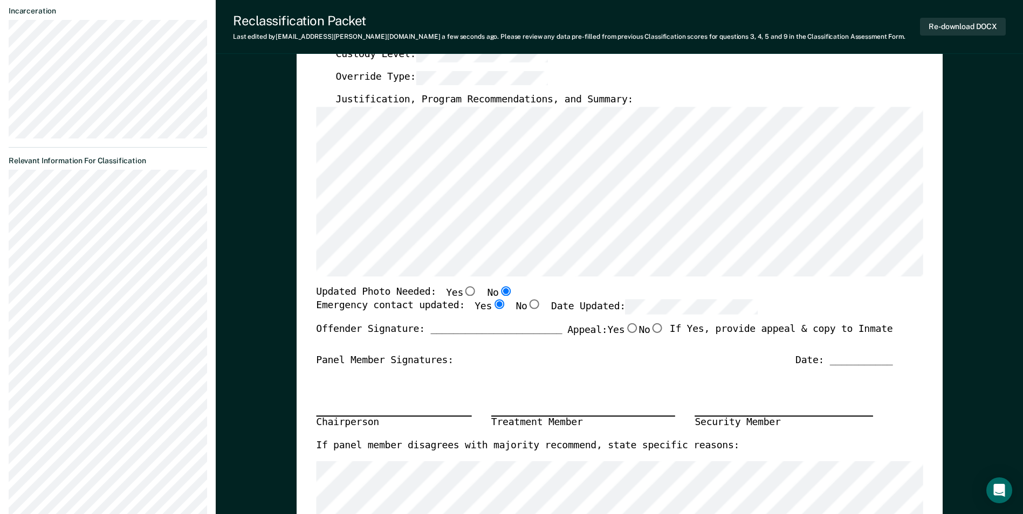
type textarea "x"
radio input "true"
click at [841, 360] on div "Date: ___________" at bounding box center [843, 361] width 97 height 13
click at [860, 359] on div "Date: ___________" at bounding box center [843, 361] width 97 height 13
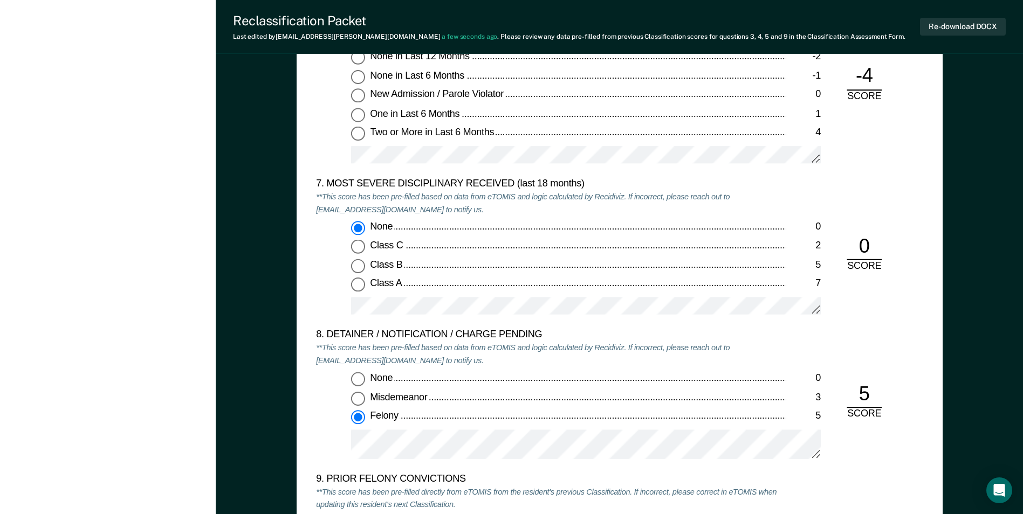
scroll to position [2157, 0]
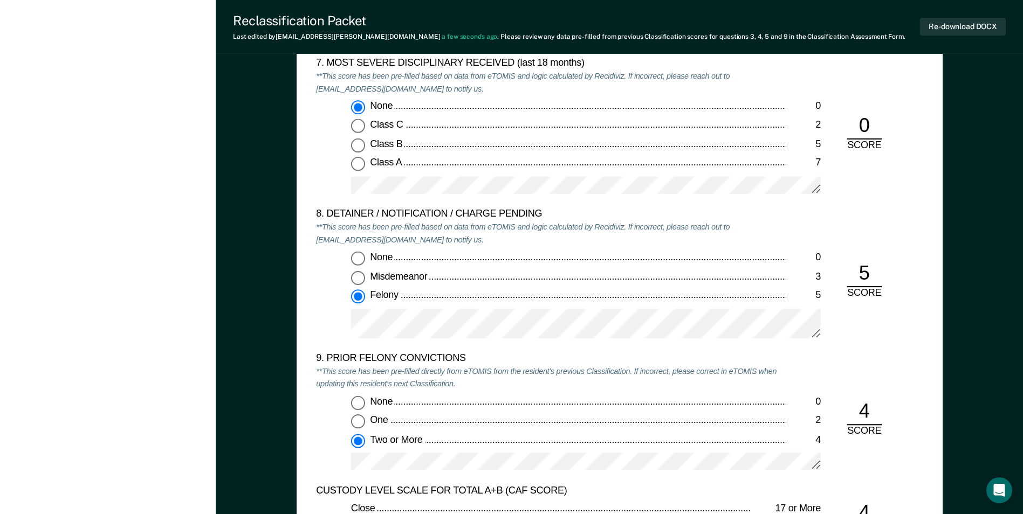
type textarea "x"
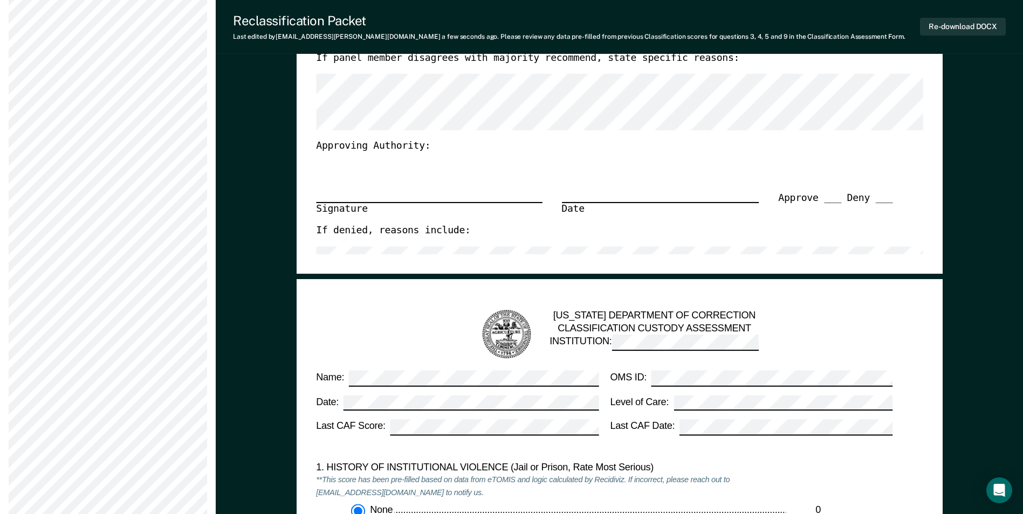
scroll to position [647, 0]
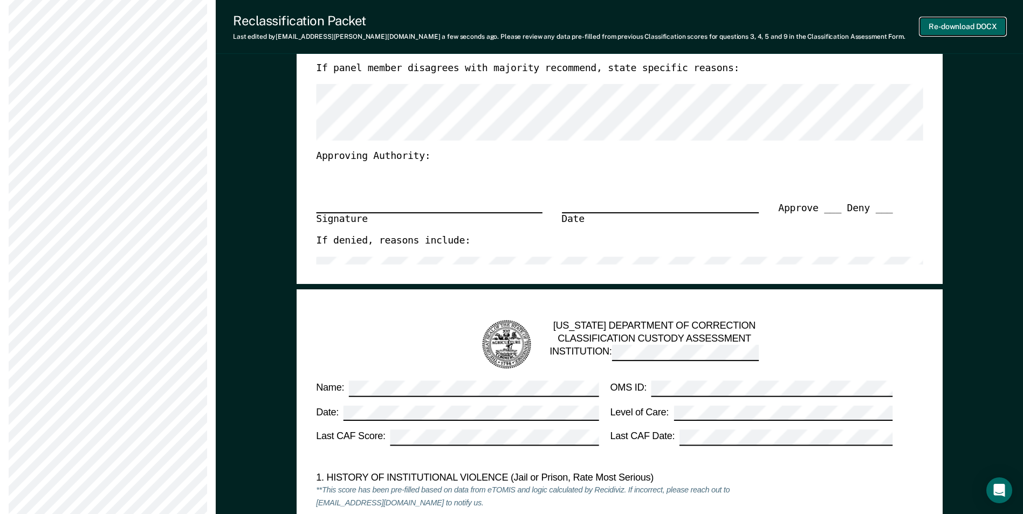
click at [965, 27] on button "Re-download DOCX" at bounding box center [963, 27] width 86 height 18
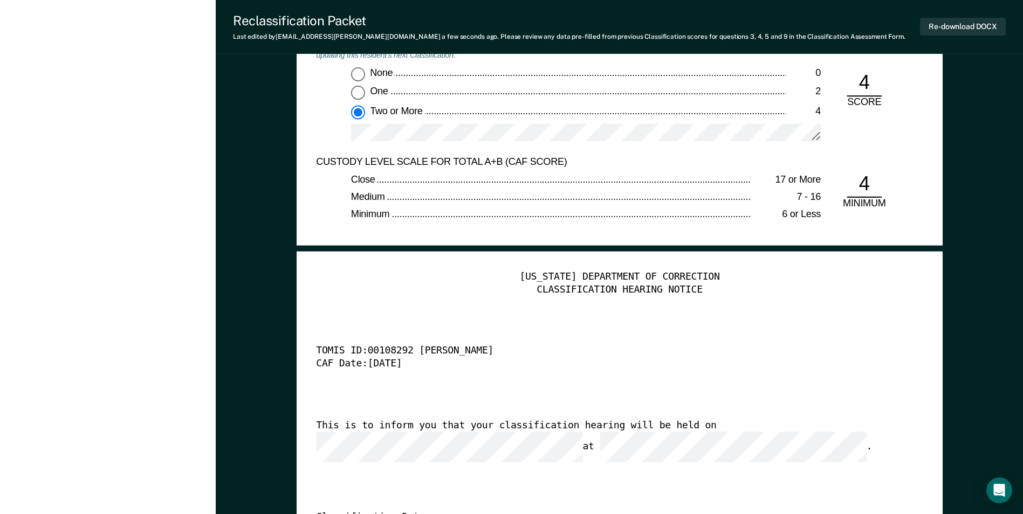
scroll to position [2480, 0]
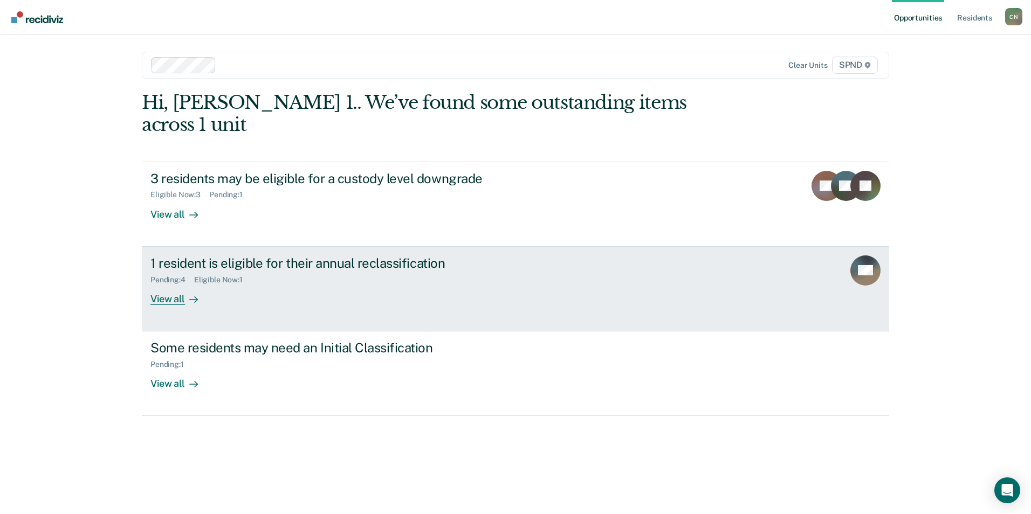
click at [166, 284] on div "View all" at bounding box center [180, 294] width 60 height 21
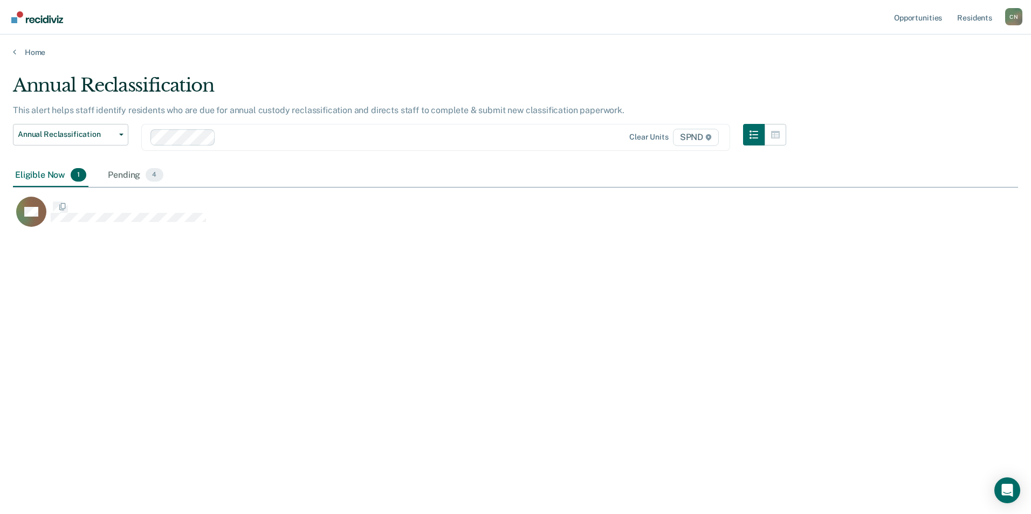
scroll to position [351, 997]
click at [129, 175] on div "Pending 4" at bounding box center [135, 176] width 59 height 24
